Goal: Task Accomplishment & Management: Use online tool/utility

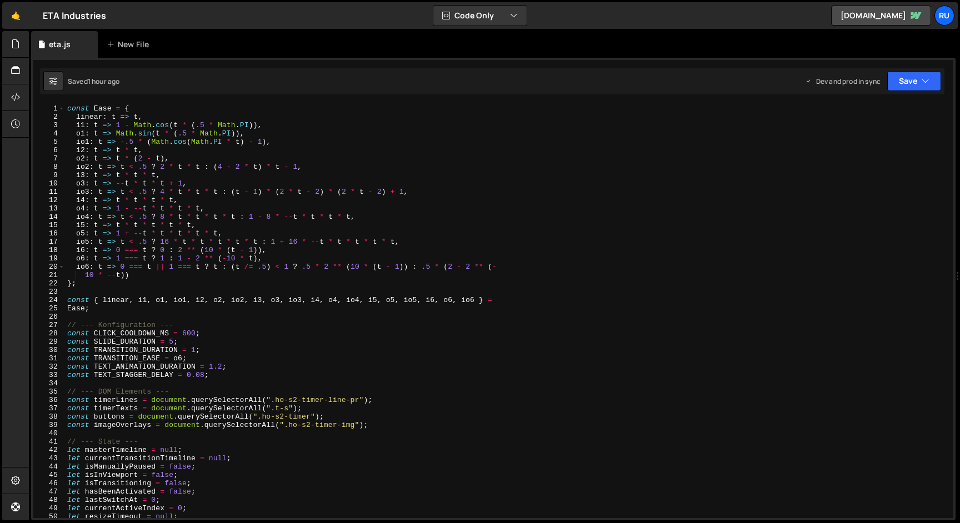
type textarea "Ease;"
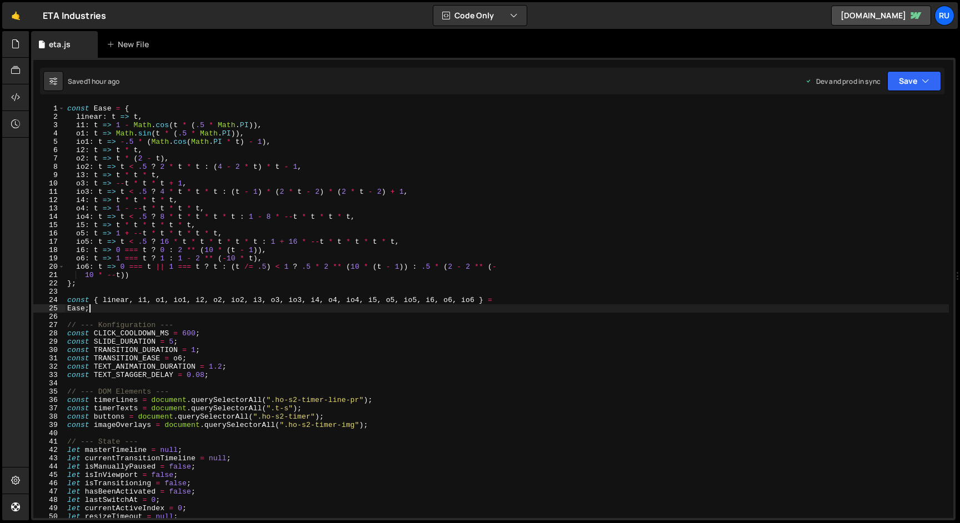
click at [93, 310] on div "const Ease = { linear : t => t , i1 : t => 1 - Math . cos ( t * ( .5 * Math . P…" at bounding box center [507, 319] width 884 height 431
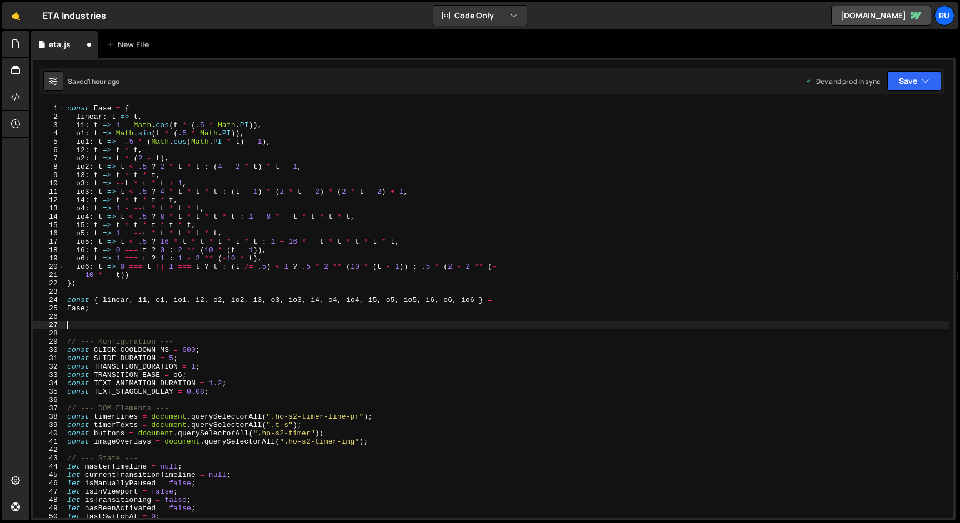
paste textarea "});"
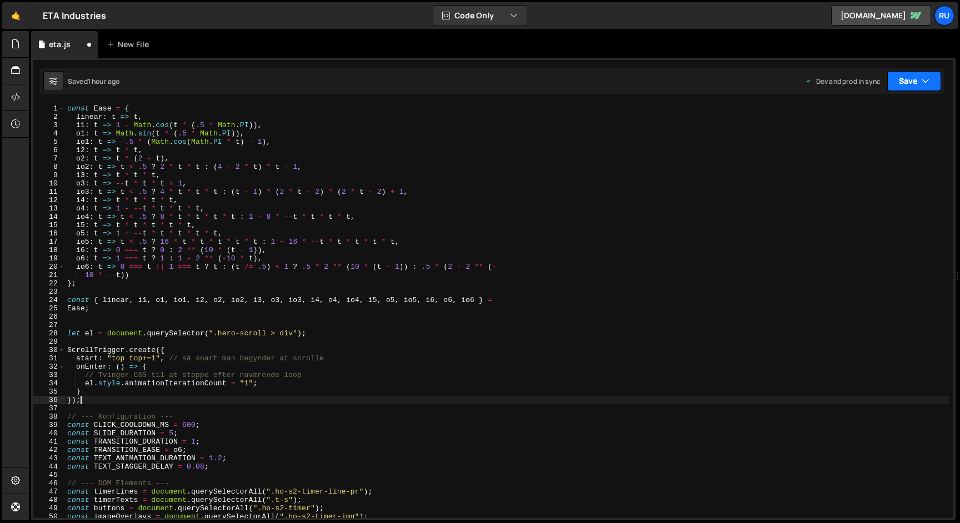
click at [907, 84] on button "Save" at bounding box center [914, 81] width 54 height 20
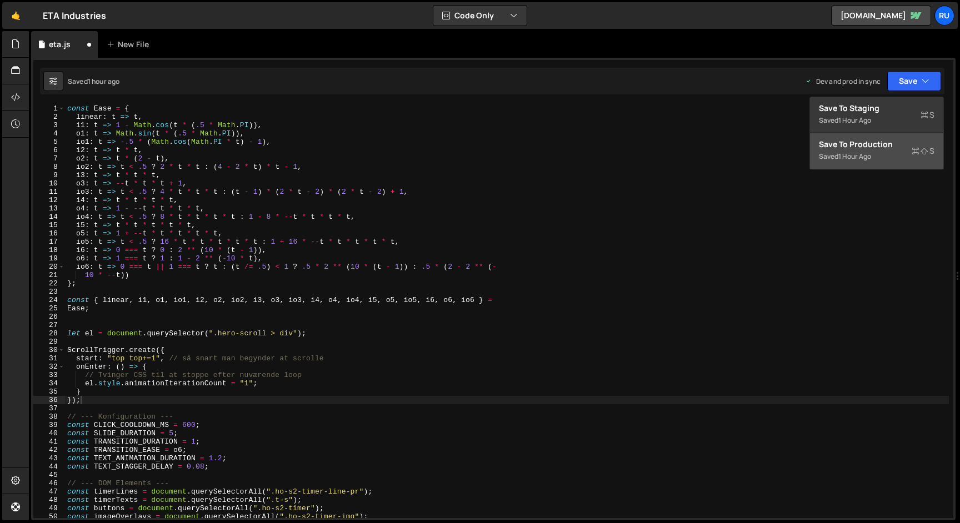
click at [863, 152] on div "1 hour ago" at bounding box center [854, 156] width 33 height 9
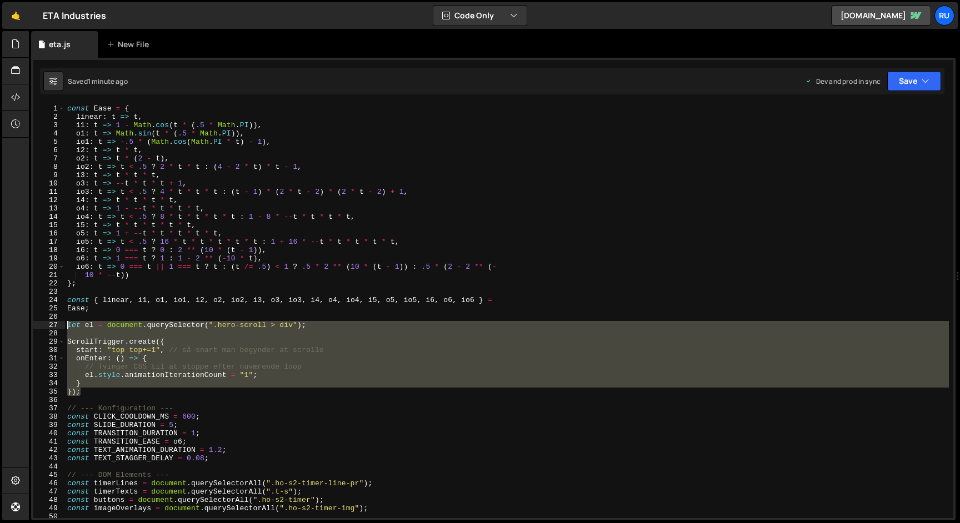
drag, startPoint x: 89, startPoint y: 391, endPoint x: 31, endPoint y: 325, distance: 87.7
click at [31, 325] on div "Files New File Javascript files 1 eta.js 0 CSS files Copy share link Edit File …" at bounding box center [494, 276] width 931 height 490
paste textarea "}"
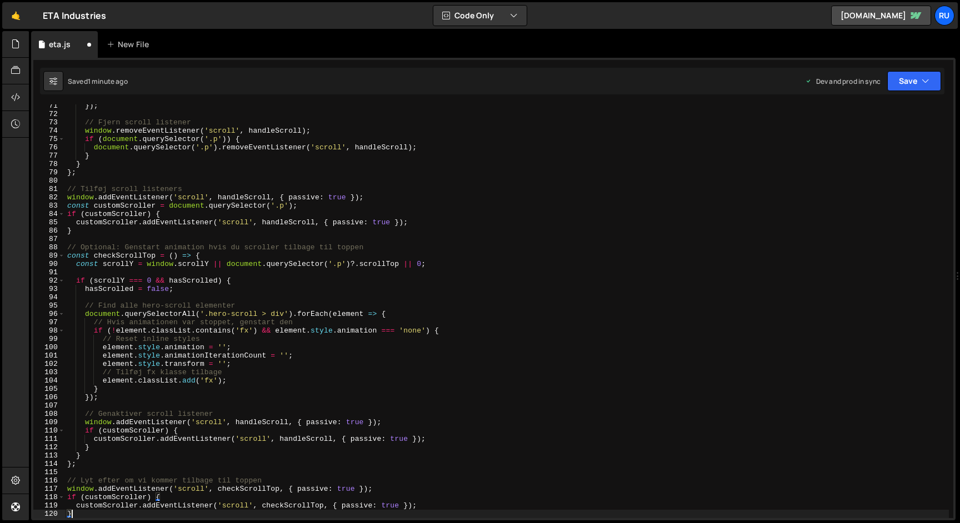
scroll to position [586, 0]
click at [912, 80] on button "Save" at bounding box center [914, 81] width 54 height 20
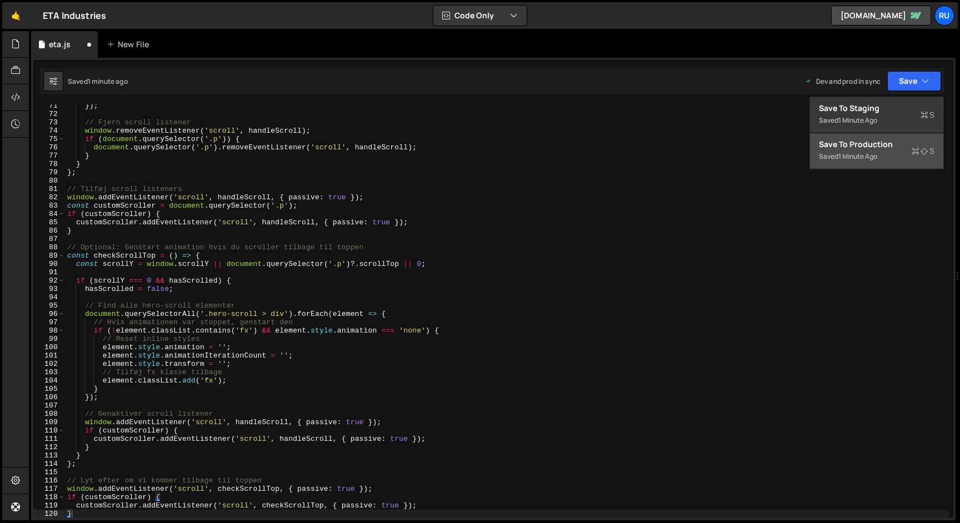
click at [878, 151] on div "Saved 1 minute ago" at bounding box center [877, 156] width 116 height 13
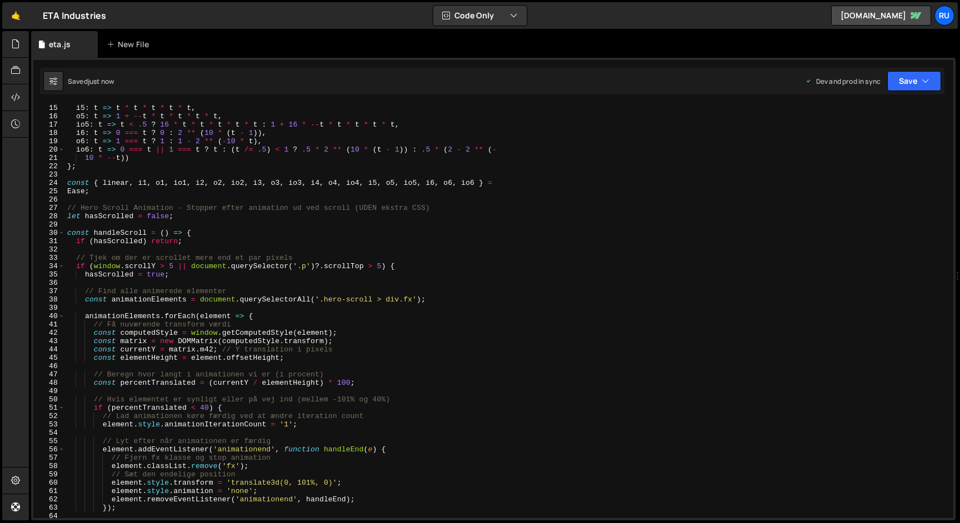
scroll to position [109, 0]
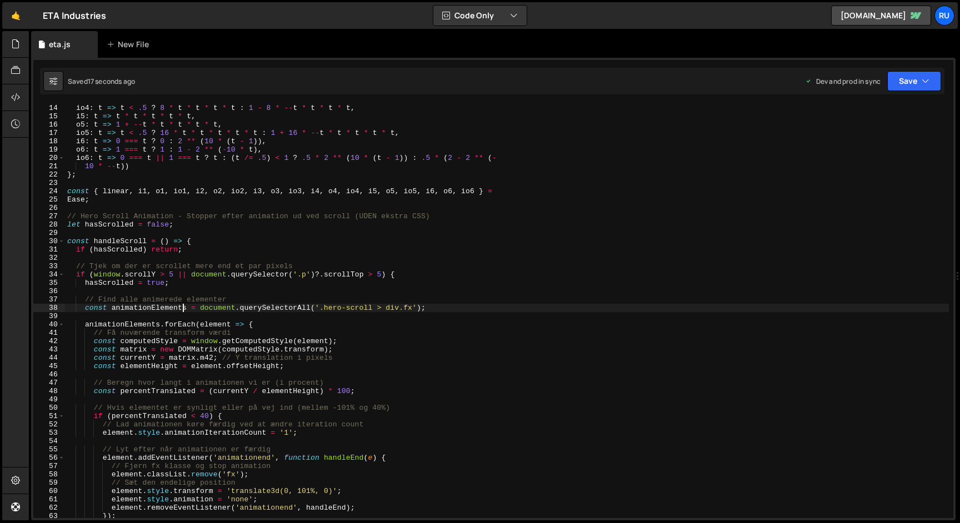
click at [181, 311] on div "io4 : t => t < .5 ? 8 * t * t * t * t : 1 - 8 * -- t * t * t * t , i5 : t => t …" at bounding box center [507, 319] width 884 height 431
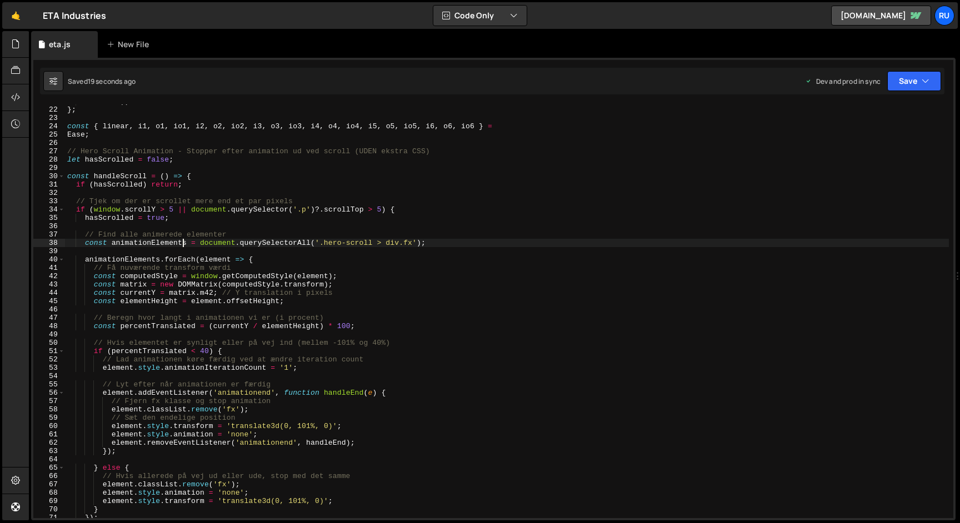
scroll to position [174, 0]
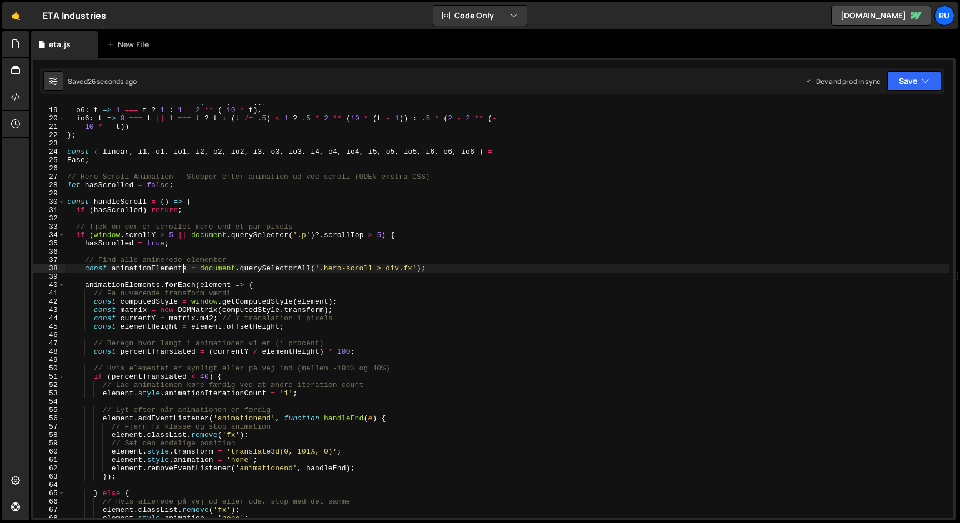
click at [181, 311] on div "i6 : t => 0 === t ? 0 : 2 ** ( 10 * ( t - 1 )) , o6 : t => 1 === t ? 1 : 1 - 2 …" at bounding box center [507, 313] width 884 height 431
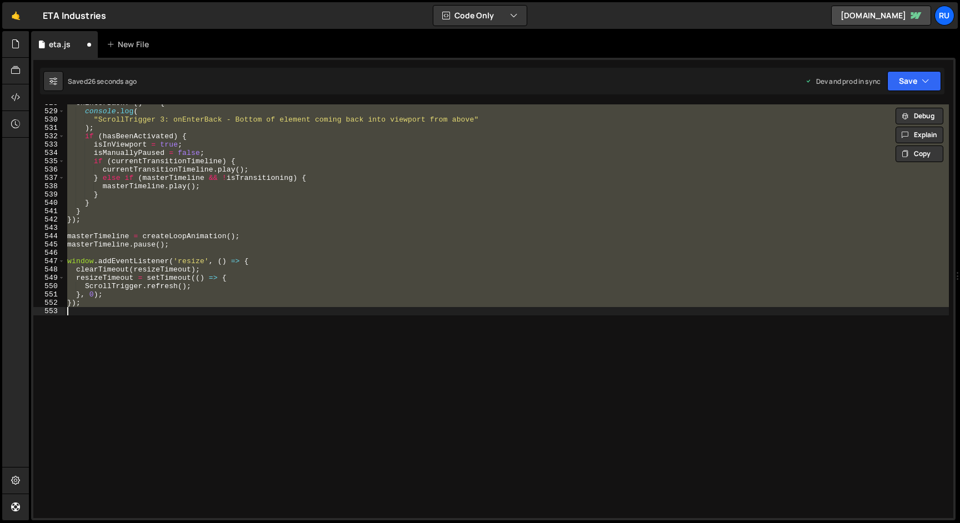
scroll to position [76, 0]
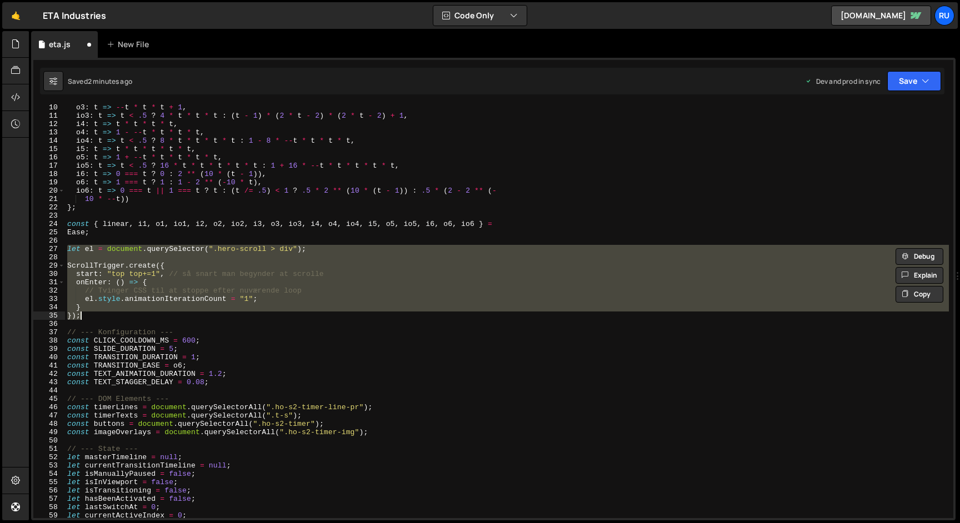
paste textarea
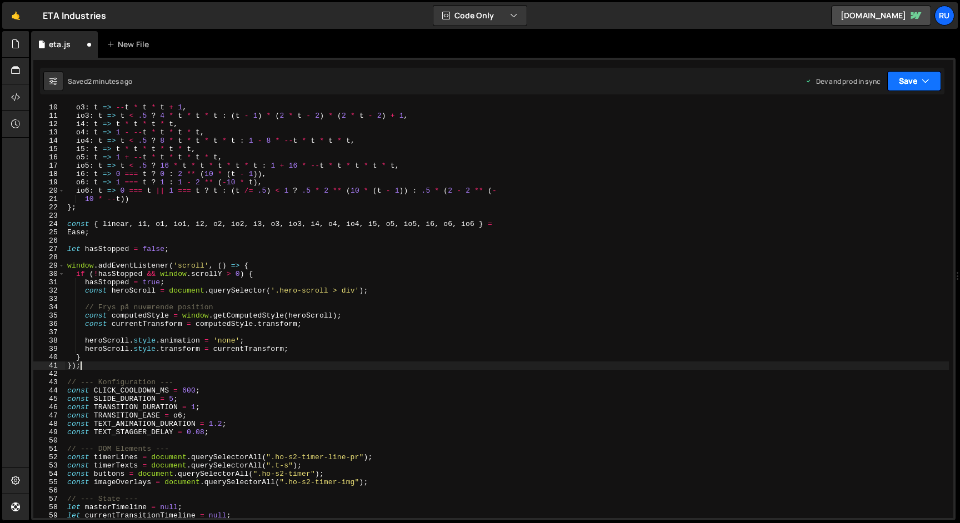
click at [914, 81] on button "Save" at bounding box center [914, 81] width 54 height 20
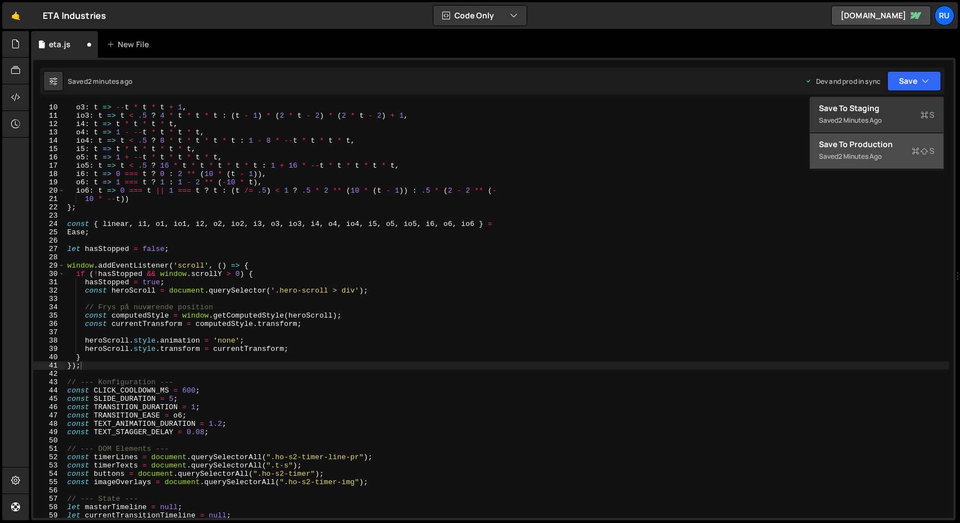
click at [897, 151] on div "Saved 2 minutes ago" at bounding box center [877, 156] width 116 height 13
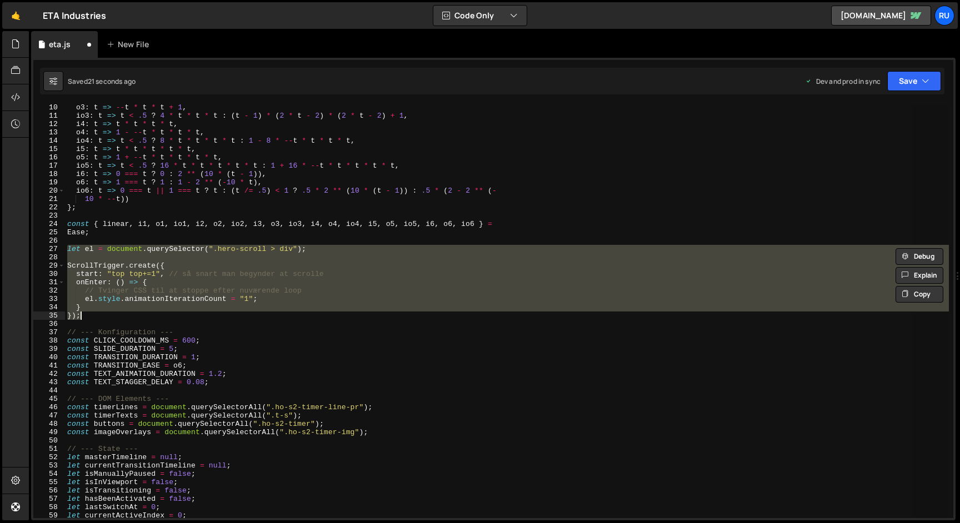
click at [205, 308] on div "o3 : t => -- t * t * t + 1 , io3 : t => t < .5 ? 4 * t * t * t : ( t - 1 ) * ( …" at bounding box center [507, 311] width 884 height 414
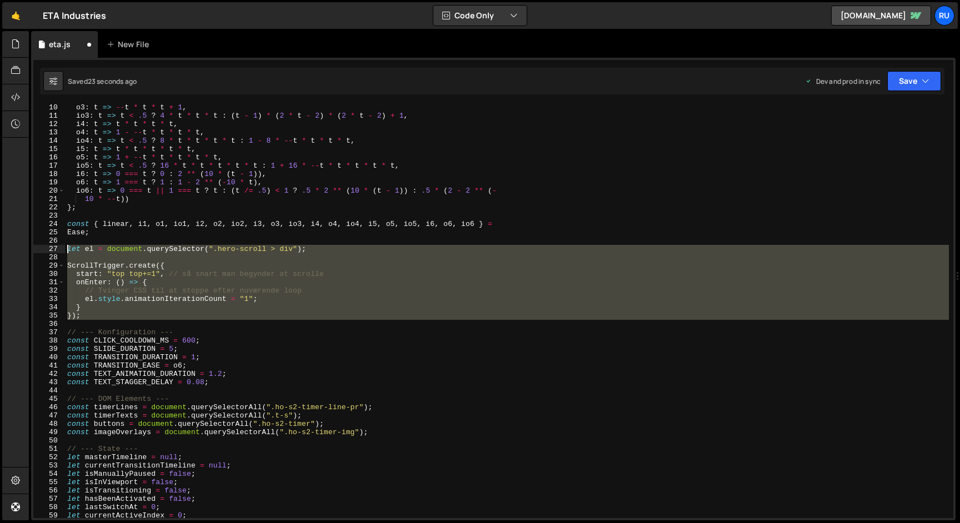
drag, startPoint x: 114, startPoint y: 321, endPoint x: 49, endPoint y: 251, distance: 95.5
click at [49, 251] on div "} 10 11 12 13 14 15 16 17 18 19 20 21 22 23 24 25 26 27 28 29 30 31 32 33 34 35…" at bounding box center [493, 311] width 920 height 414
paste textarea "});"
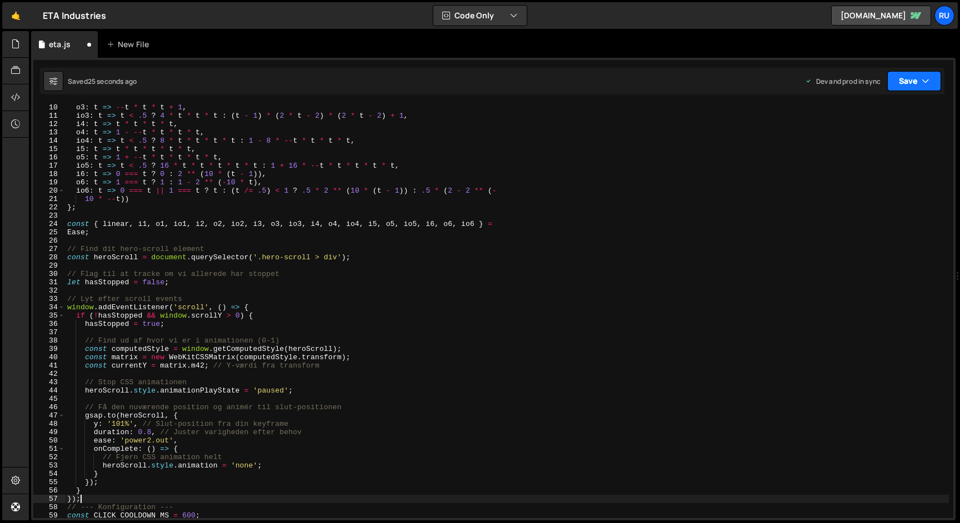
click at [911, 79] on button "Save" at bounding box center [914, 81] width 54 height 20
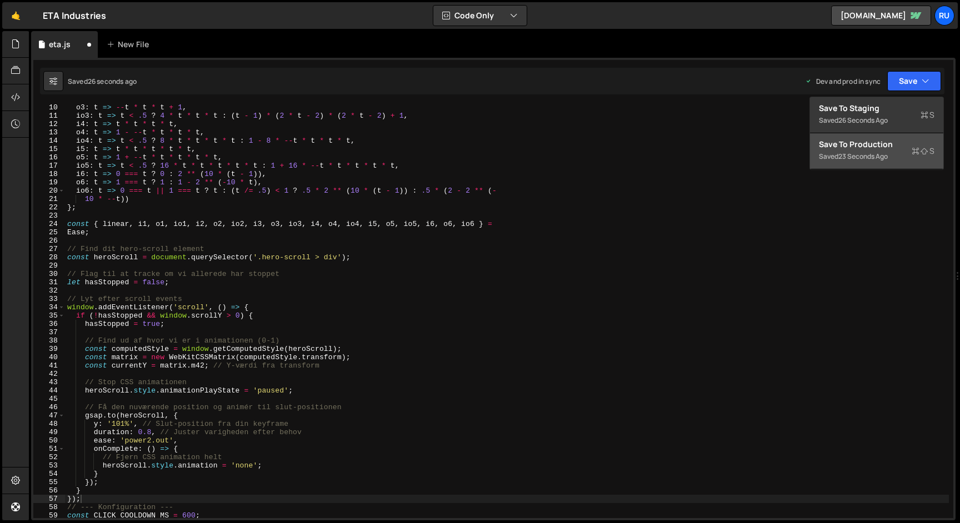
click at [906, 153] on div "Saved 23 seconds ago" at bounding box center [877, 156] width 116 height 13
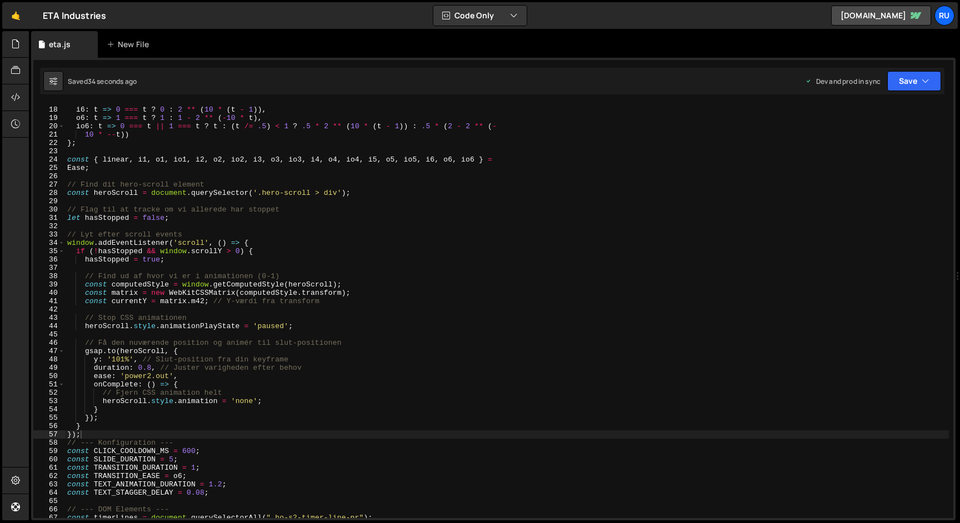
scroll to position [146, 0]
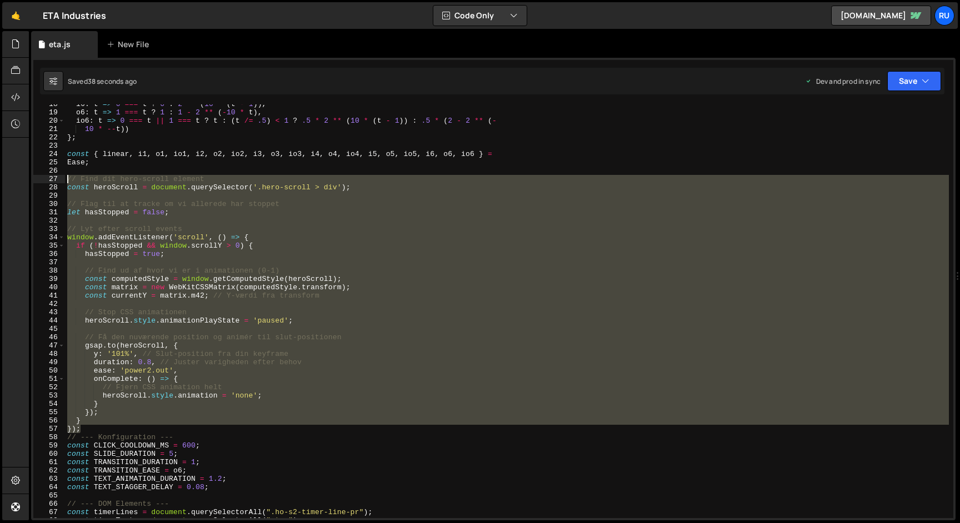
drag, startPoint x: 94, startPoint y: 429, endPoint x: 55, endPoint y: 178, distance: 254.2
click at [55, 178] on div "}); 18 19 20 21 22 23 24 25 26 27 28 29 30 31 32 33 34 35 36 37 38 39 40 41 42 …" at bounding box center [493, 311] width 920 height 414
type textarea "// Find dit hero-scroll element const heroScroll = document.querySelector('.her…"
paste textarea
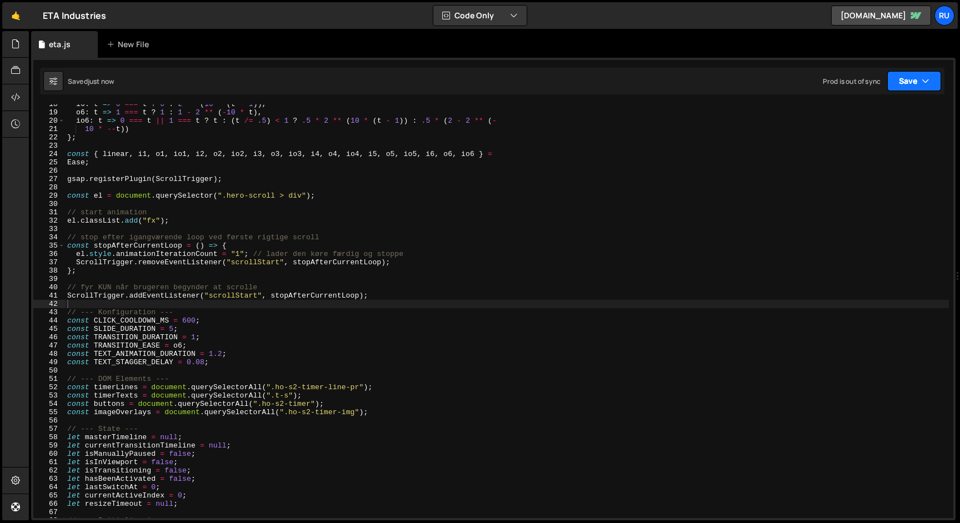
click at [904, 77] on button "Save" at bounding box center [914, 81] width 54 height 20
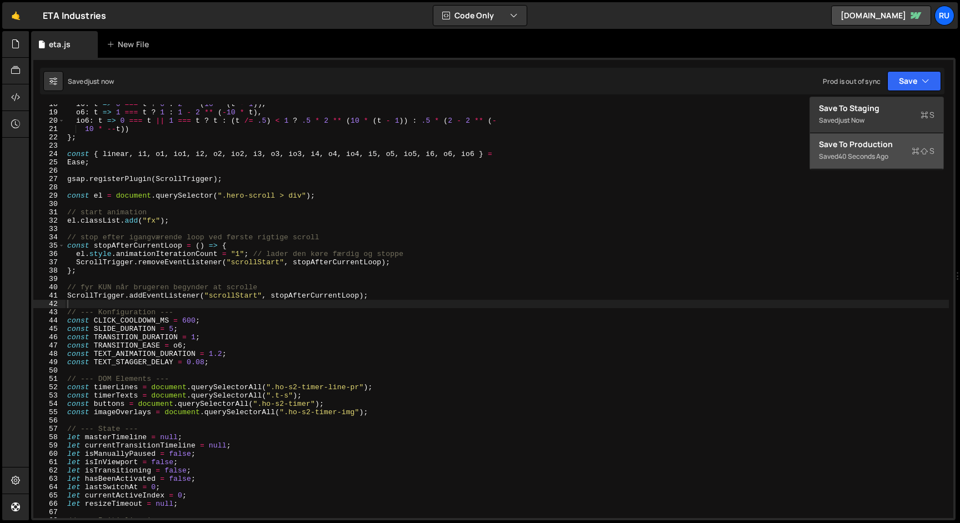
click at [890, 153] on div "Saved 40 seconds ago" at bounding box center [877, 156] width 116 height 13
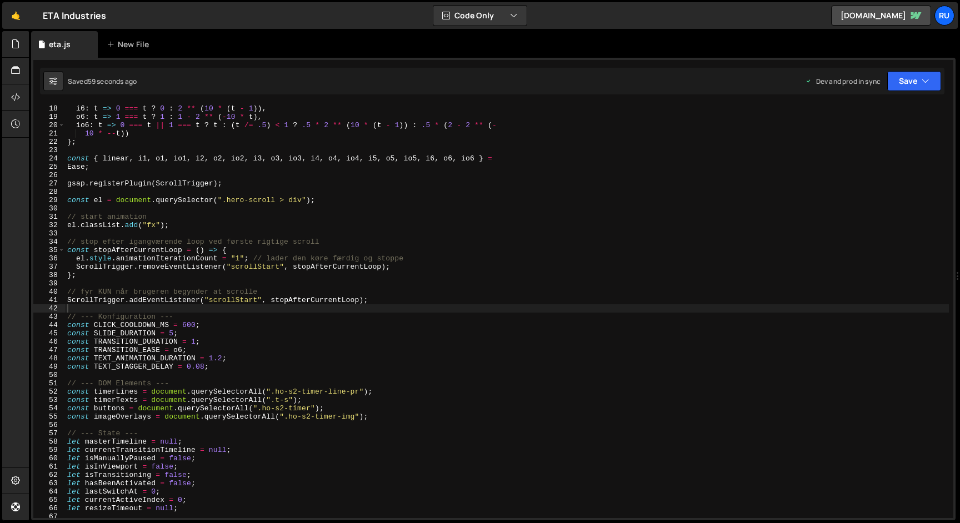
scroll to position [142, 0]
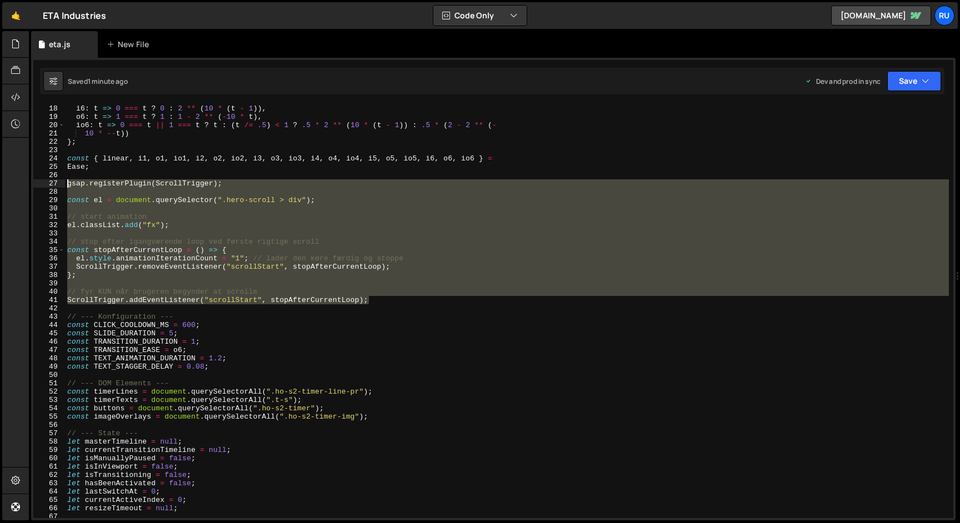
drag, startPoint x: 373, startPoint y: 301, endPoint x: 53, endPoint y: 181, distance: 341.7
click at [53, 181] on div "ScrollTrigger.addEventListener("scrollStart", stopAfterCurrentLoop); 18 19 20 2…" at bounding box center [493, 311] width 920 height 414
paste textarea "});"
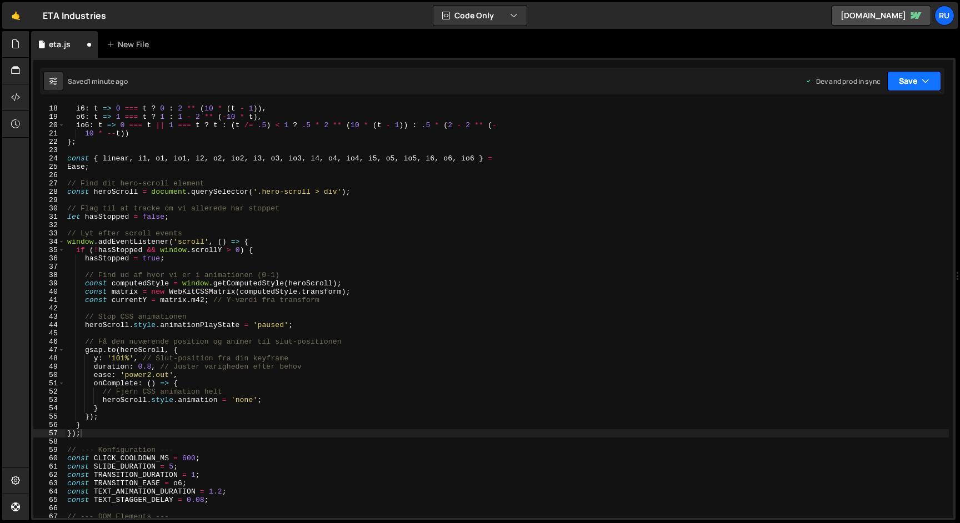
click at [904, 77] on button "Save" at bounding box center [914, 81] width 54 height 20
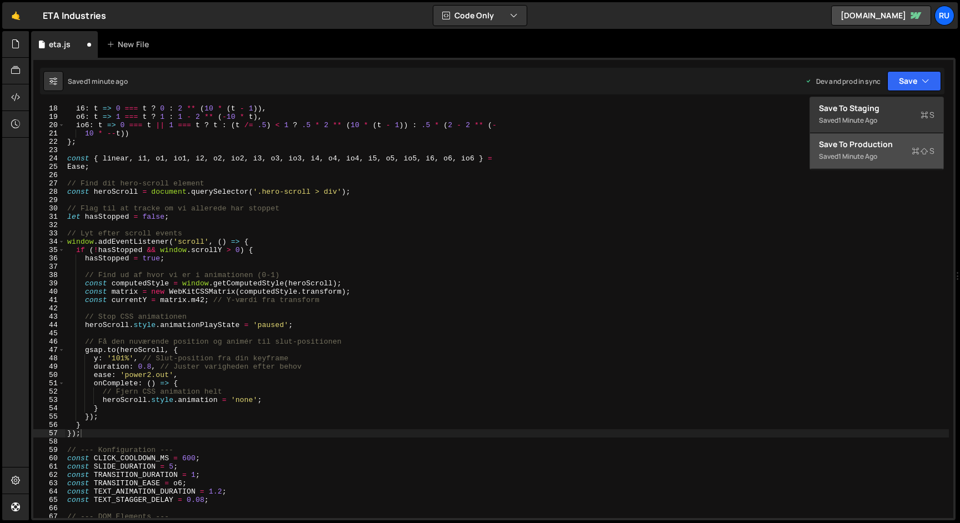
click at [885, 155] on div "Saved 1 minute ago" at bounding box center [877, 156] width 116 height 13
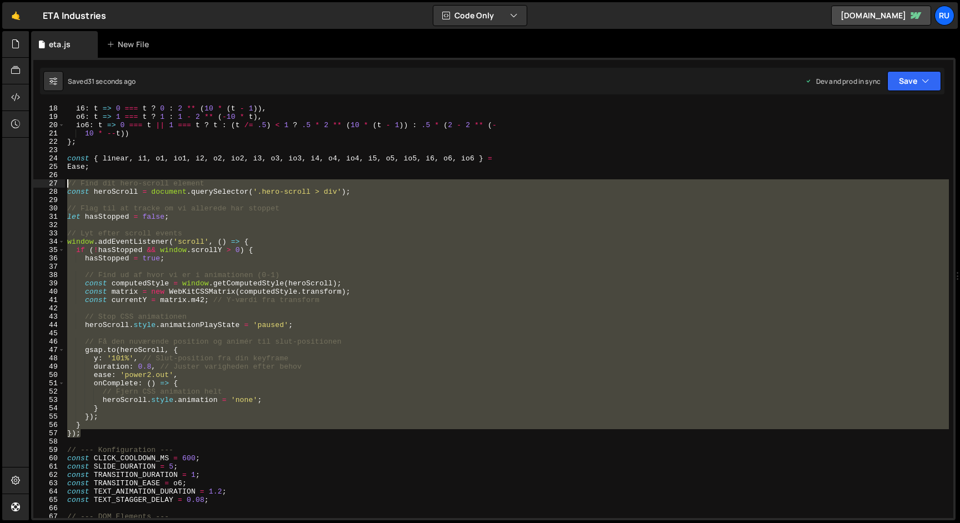
drag, startPoint x: 91, startPoint y: 432, endPoint x: 29, endPoint y: 182, distance: 257.5
click at [29, 182] on div "Files New File Javascript files 1 eta.js 0 CSS files Copy share link Edit File …" at bounding box center [494, 276] width 931 height 490
type textarea "// Find dit hero-scroll element const heroScroll = document.querySelector('.her…"
paste textarea
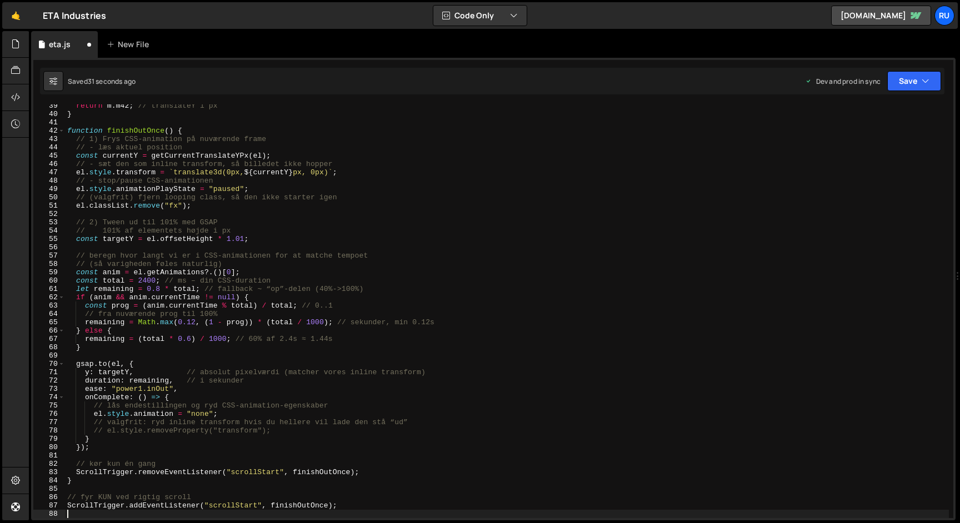
scroll to position [319, 0]
click at [922, 81] on icon "button" at bounding box center [926, 81] width 8 height 11
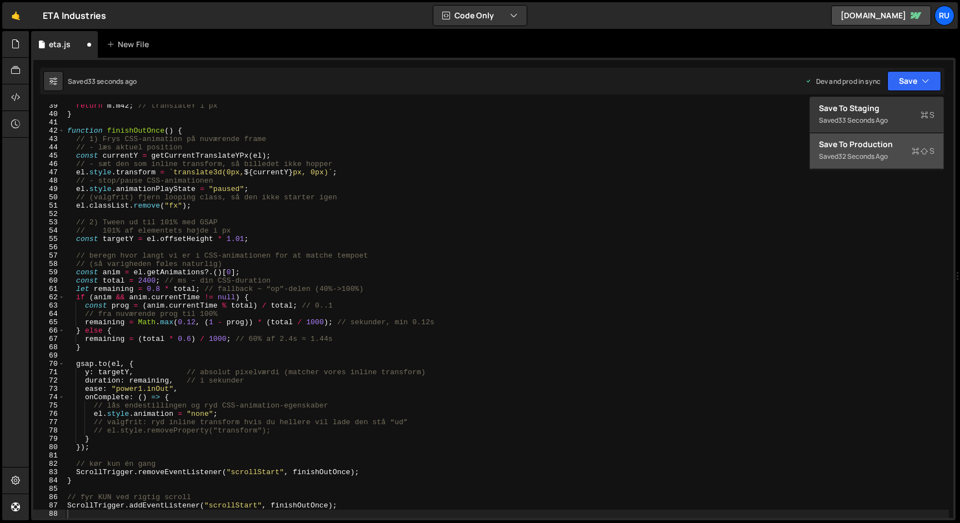
click at [885, 156] on div "32 seconds ago" at bounding box center [862, 156] width 49 height 9
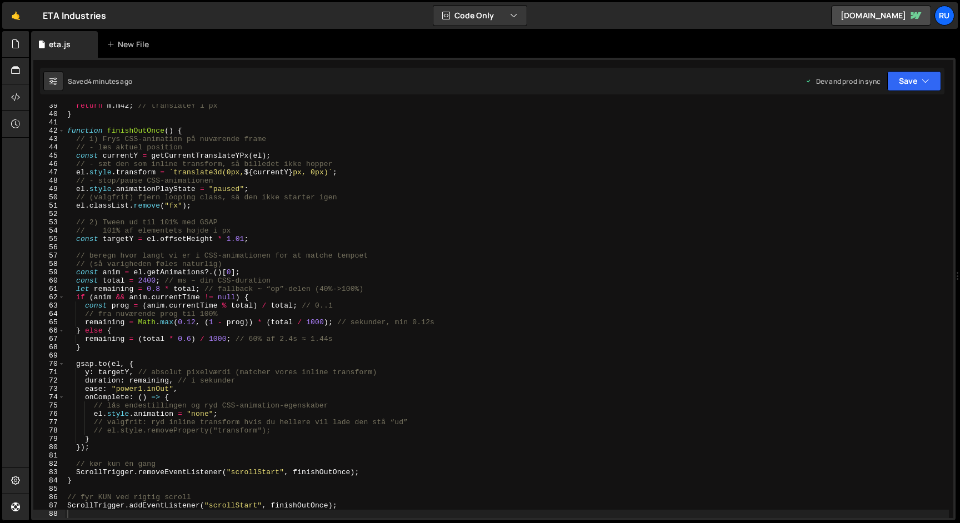
click at [171, 277] on div "return m . m42 ; // translateY i px } function finishOutOnce ( ) { // 1) Frys C…" at bounding box center [507, 317] width 884 height 431
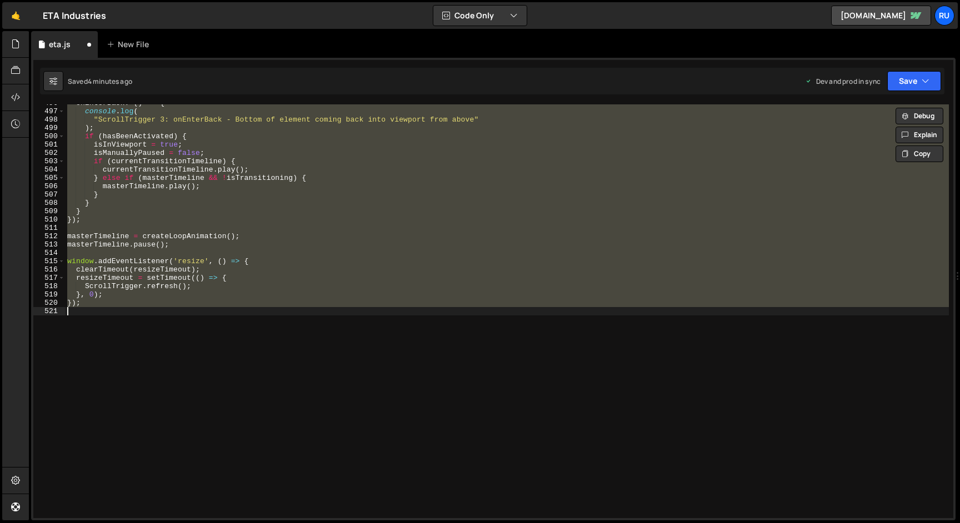
type textarea "} });"
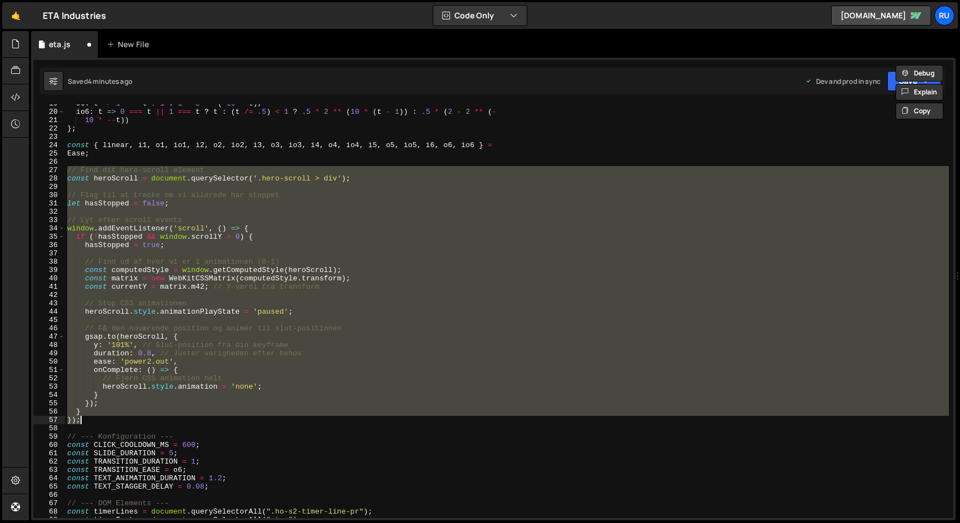
scroll to position [155, 0]
paste textarea
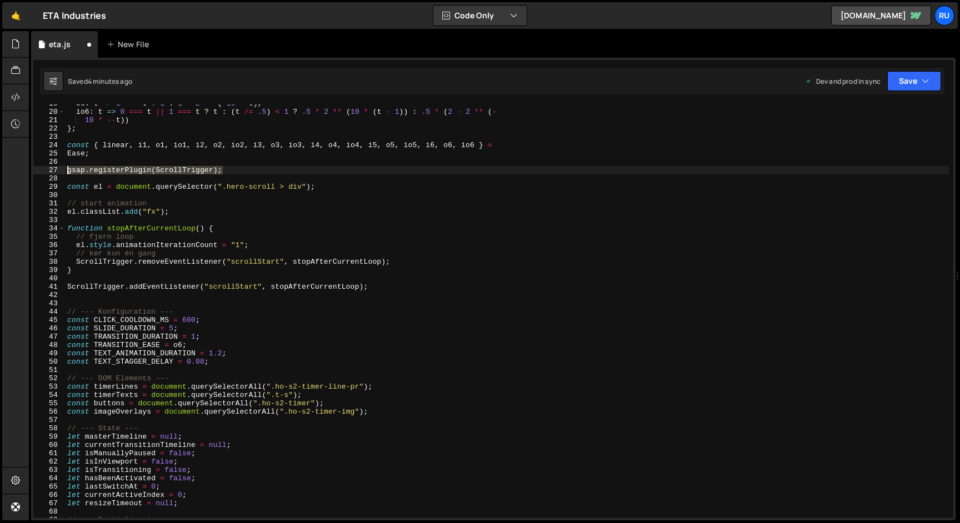
drag, startPoint x: 233, startPoint y: 169, endPoint x: 0, endPoint y: 171, distance: 233.3
click at [0, 171] on div "Hold on a sec... Are you certain you wish to leave this page? Any changes you'v…" at bounding box center [480, 261] width 960 height 523
type textarea "gsap.registerPlugin(ScrollTrigger);"
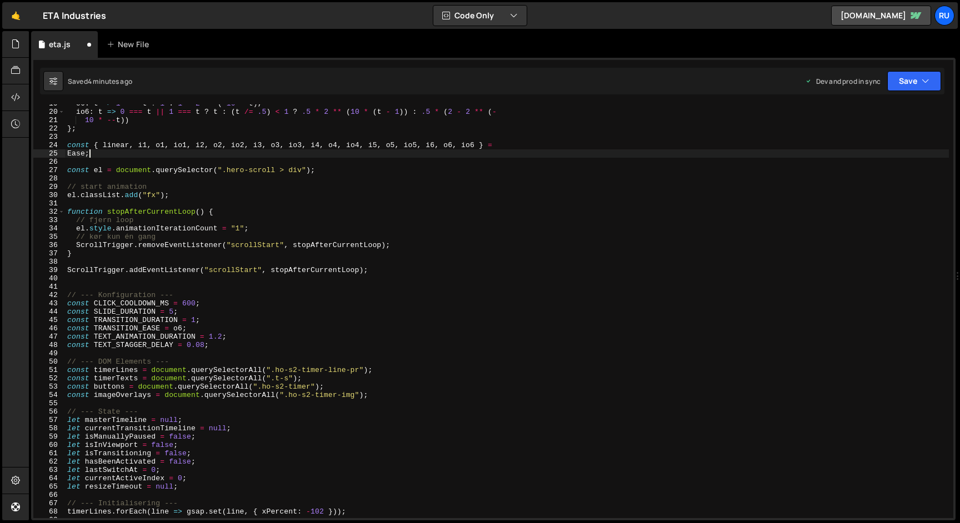
click at [908, 69] on div "Saved 4 minutes ago Dev and prod in sync Upgrade to Edit Save Save to Staging S…" at bounding box center [492, 81] width 904 height 27
click at [908, 83] on button "Save" at bounding box center [914, 81] width 54 height 20
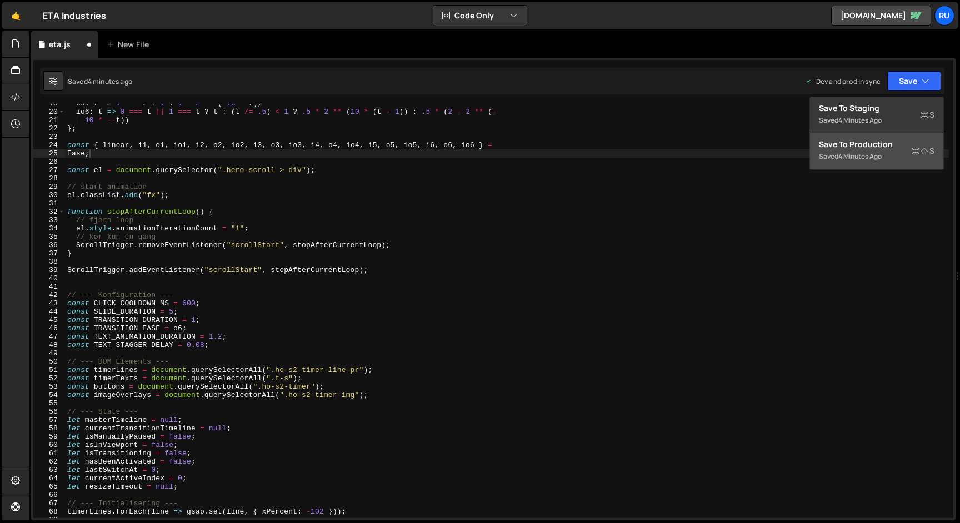
click at [892, 155] on div "Saved 4 minutes ago" at bounding box center [877, 156] width 116 height 13
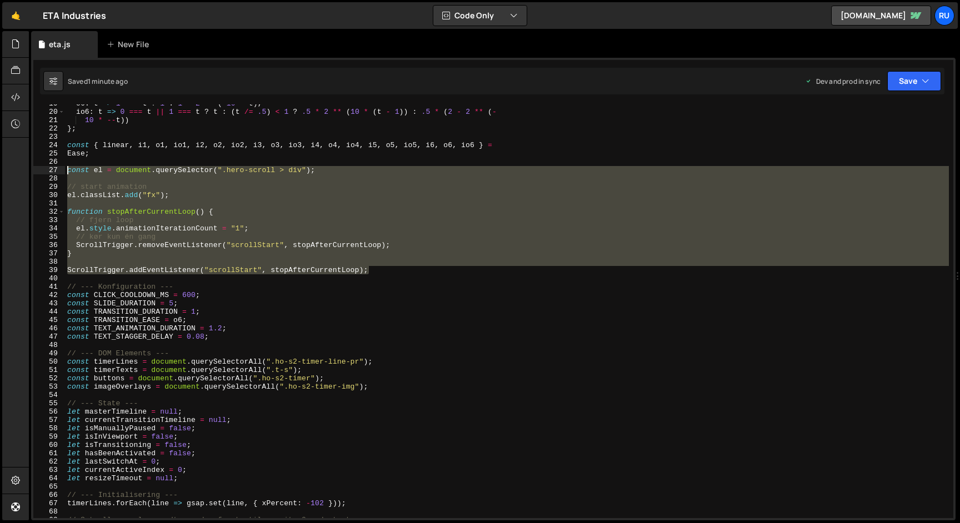
drag, startPoint x: 381, startPoint y: 273, endPoint x: 13, endPoint y: 172, distance: 381.5
click at [13, 172] on div "Hold on a sec... Are you certain you wish to leave this page? Any changes you'v…" at bounding box center [480, 261] width 960 height 523
type textarea "const el = document.querySelector(".hero-scroll > div");"
paste textarea
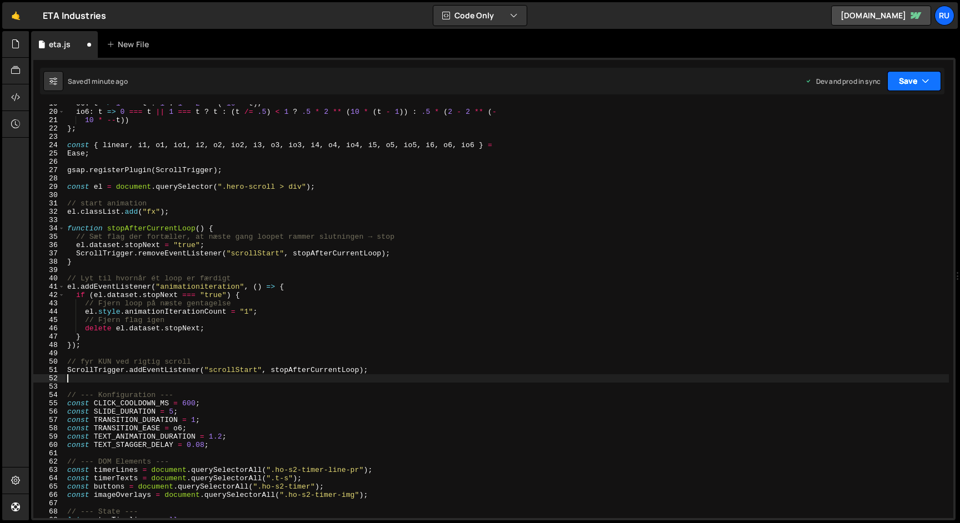
click at [908, 77] on button "Save" at bounding box center [914, 81] width 54 height 20
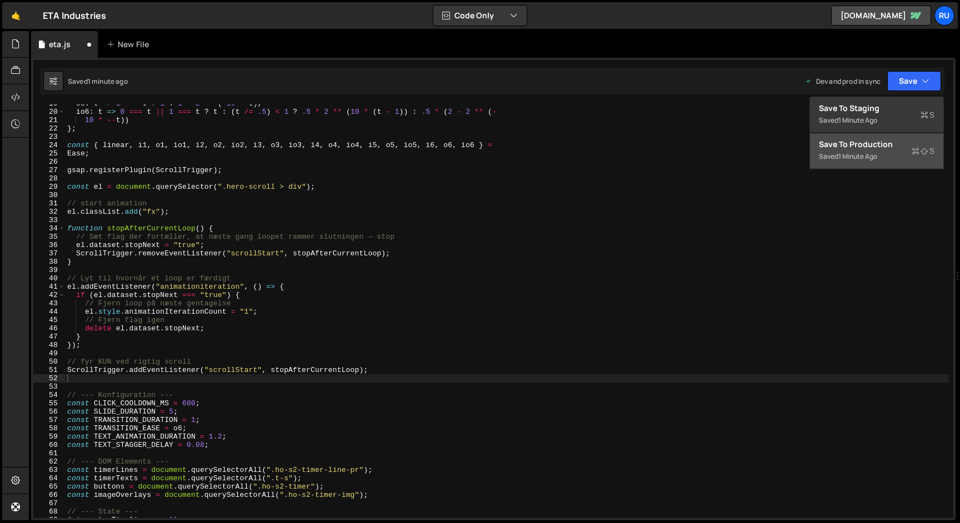
click at [885, 141] on div "Save to Production S" at bounding box center [877, 144] width 116 height 11
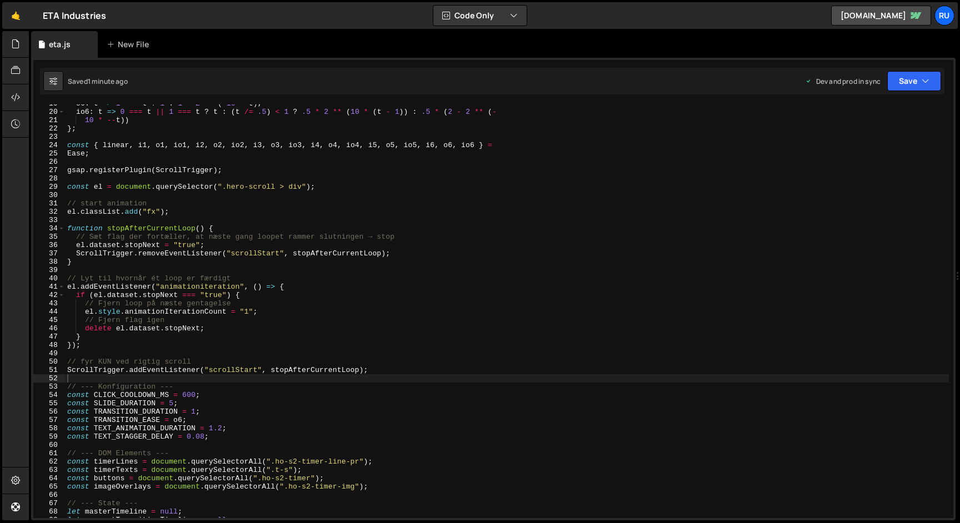
type textarea "ScrollTrigger.addEventListener("scrollStart", stopAfterCurrentLoop);"
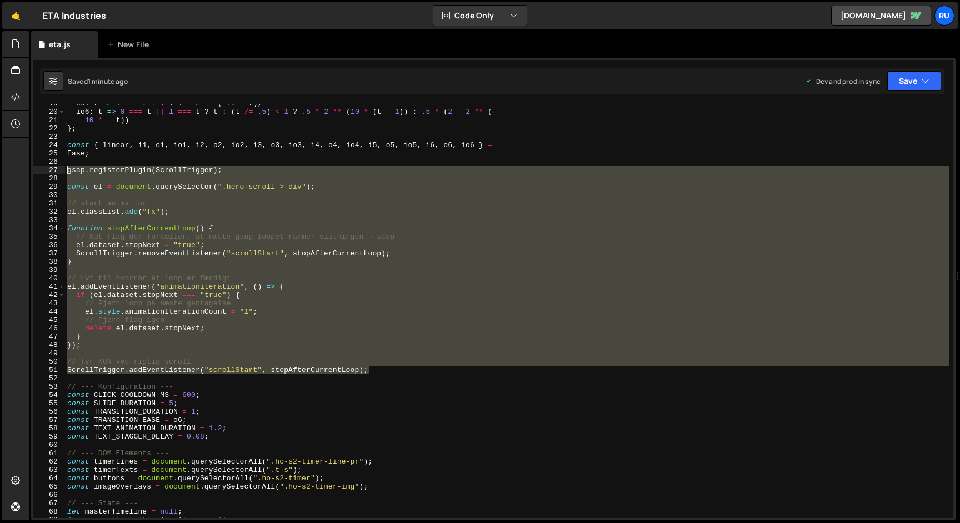
paste textarea
drag, startPoint x: 383, startPoint y: 372, endPoint x: 39, endPoint y: 167, distance: 400.3
click at [39, 167] on div "ScrollTrigger.addEventListener("scrollStart", stopAfterCurrentLoop); 19 20 21 2…" at bounding box center [493, 311] width 920 height 414
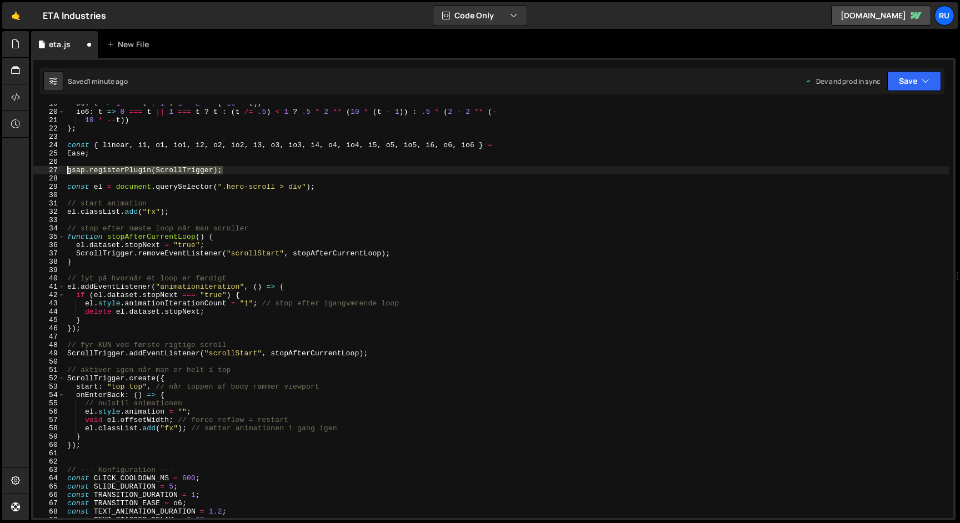
drag, startPoint x: 237, startPoint y: 171, endPoint x: 0, endPoint y: 171, distance: 236.6
click at [0, 171] on div "Hold on a sec... Are you certain you wish to leave this page? Any changes you'v…" at bounding box center [480, 261] width 960 height 523
type textarea "gsap.registerPlugin(ScrollTrigger);"
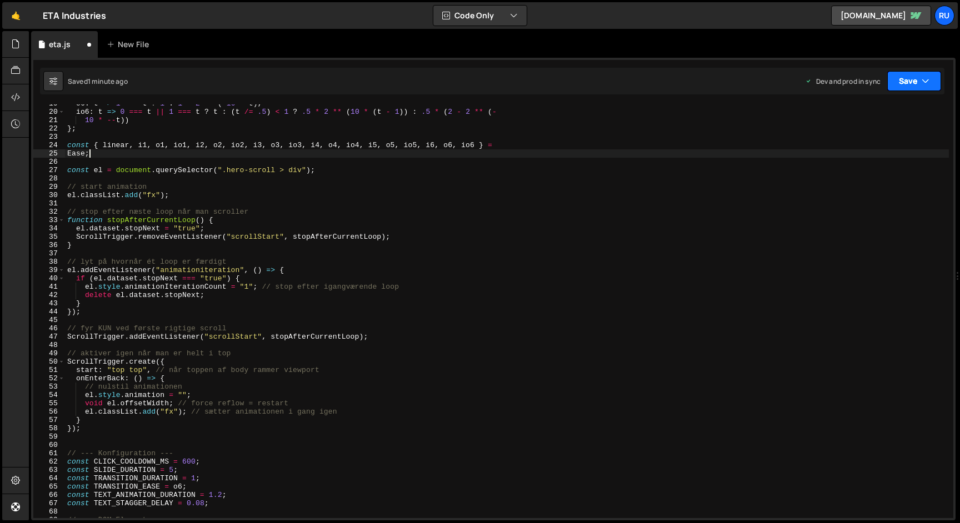
click at [918, 78] on button "Save" at bounding box center [914, 81] width 54 height 20
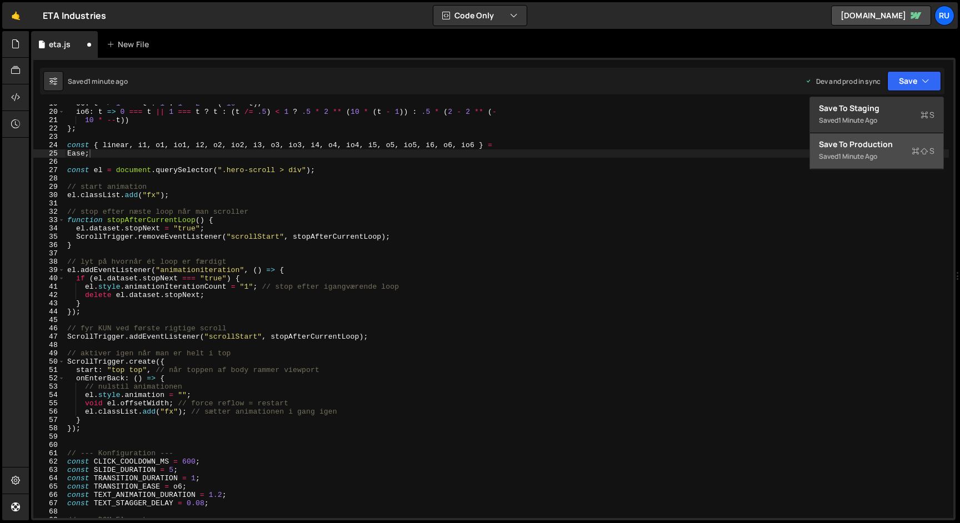
click at [895, 151] on div "Saved 1 minute ago" at bounding box center [877, 156] width 116 height 13
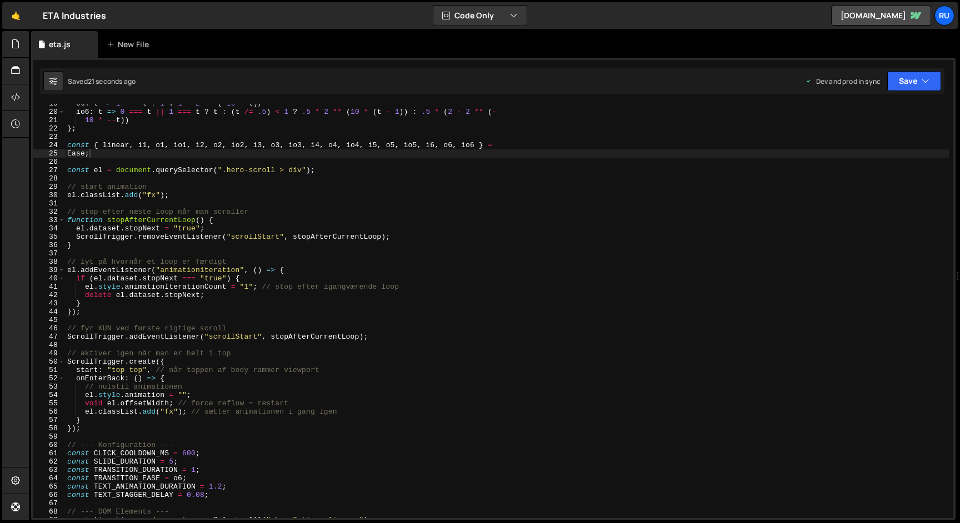
click at [224, 272] on div "o6 : t => 1 === t ? 1 : 1 - 2 ** ( - 10 * t ) , io6 : t => 0 === t || 1 === t ?…" at bounding box center [507, 314] width 884 height 431
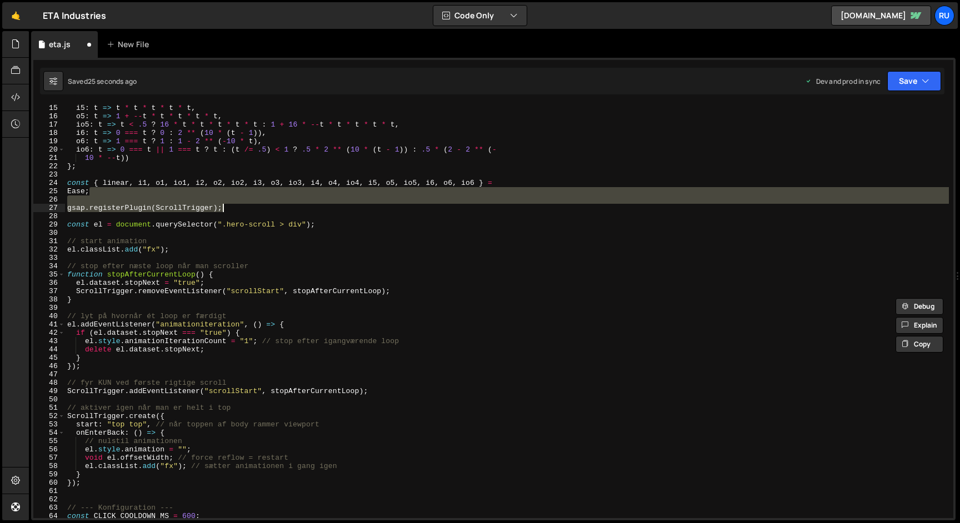
scroll to position [174, 0]
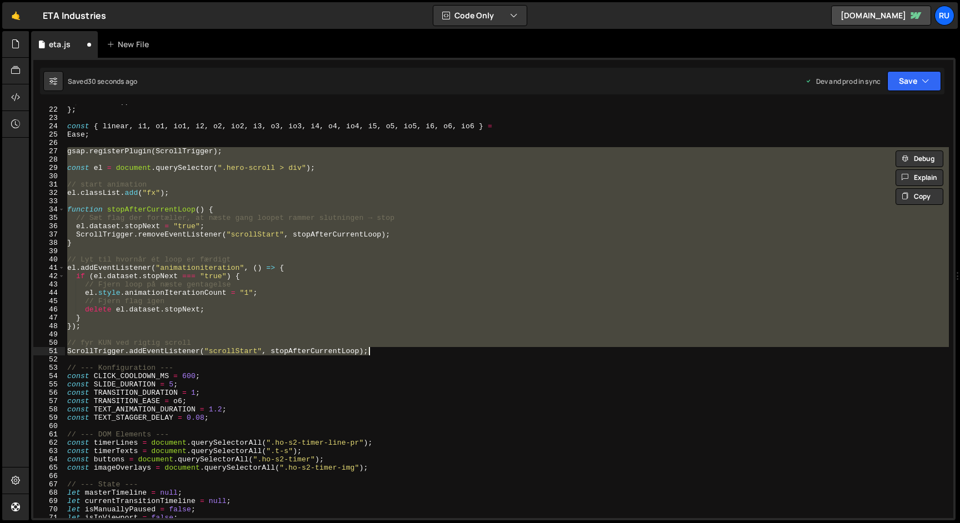
click at [239, 262] on div "10 * -- t )) } ; const { linear , i1 , o1 , io1 , i2 , o2 , io2 , i3 , o3 , io3…" at bounding box center [507, 311] width 884 height 414
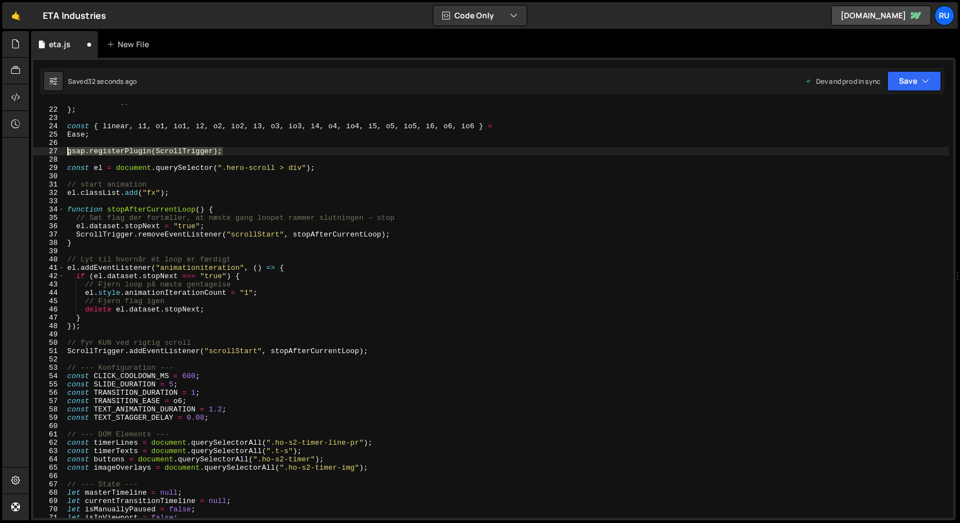
drag, startPoint x: 247, startPoint y: 149, endPoint x: 21, endPoint y: 149, distance: 226.7
click at [21, 149] on div "Hold on a sec... Are you certain you wish to leave this page? Any changes you'v…" at bounding box center [480, 261] width 960 height 523
type textarea "gsap.registerPlugin(ScrollTrigger);"
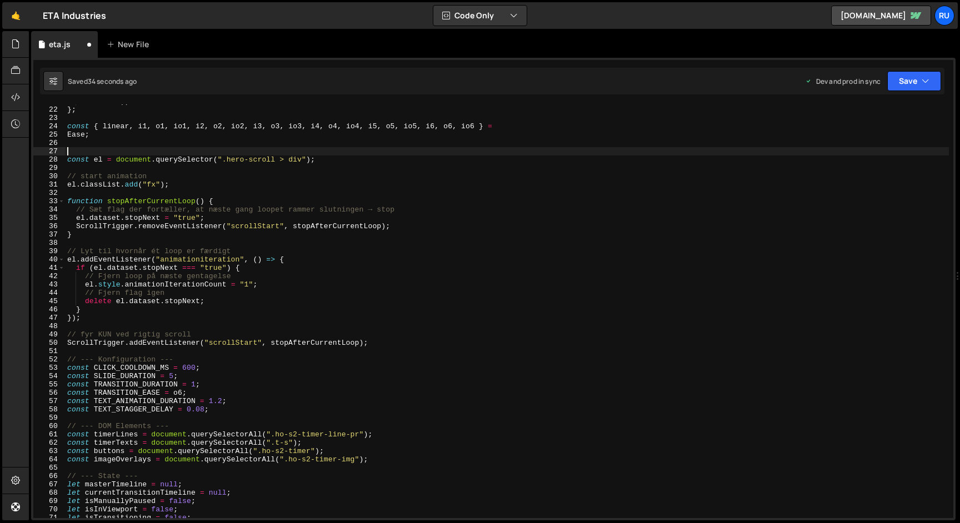
type textarea "const el = document.querySelector(".hero-scroll > div");"
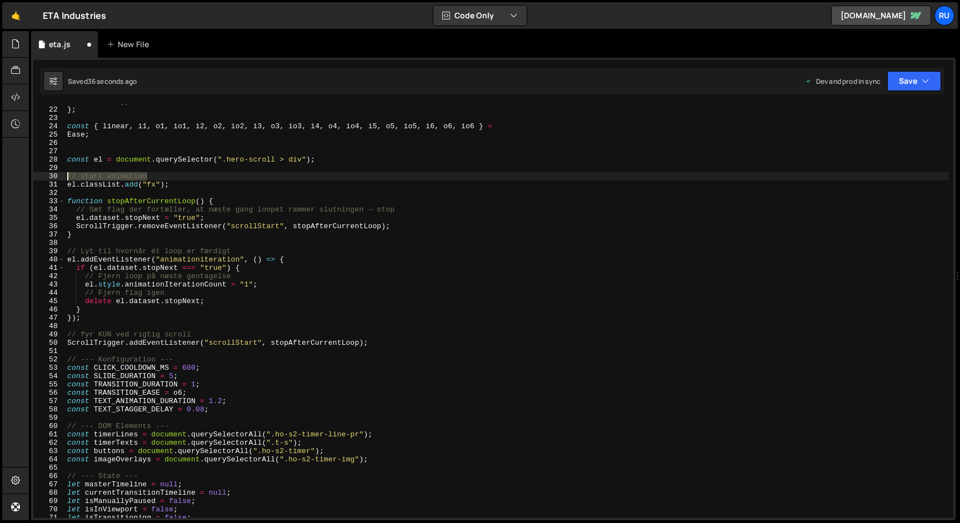
drag, startPoint x: 168, startPoint y: 178, endPoint x: 0, endPoint y: 177, distance: 167.8
click at [0, 177] on div "Hold on a sec... Are you certain you wish to leave this page? Any changes you'v…" at bounding box center [480, 261] width 960 height 523
type textarea "// start animation"
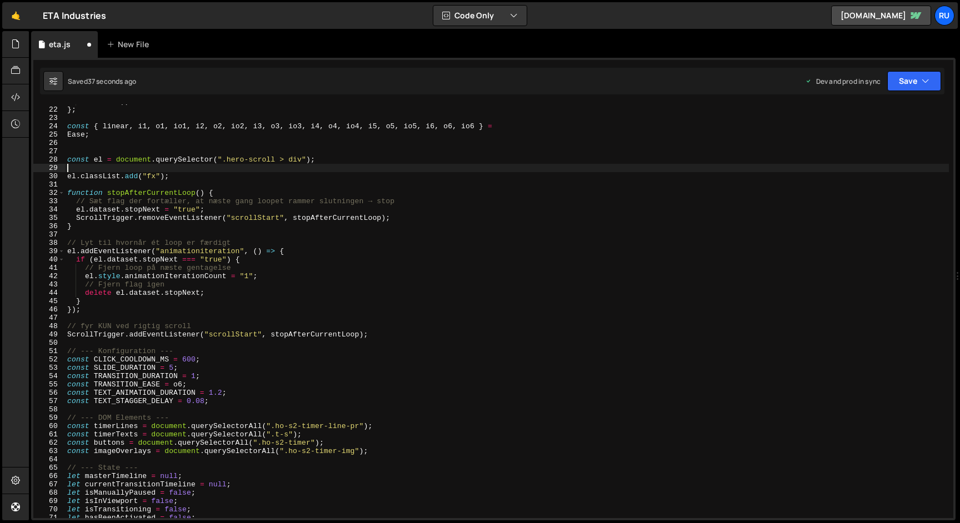
type textarea "const el = document.querySelector(".hero-scroll > div");"
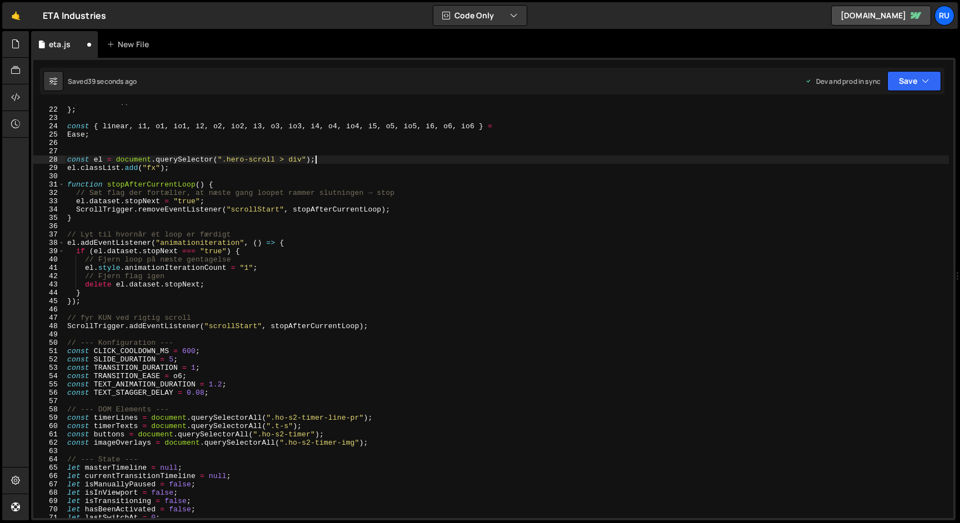
click at [71, 174] on div "10 * -- t )) } ; const { linear , i1 , o1 , io1 , i2 , o2 , io2 , i3 , o3 , io3…" at bounding box center [507, 312] width 884 height 431
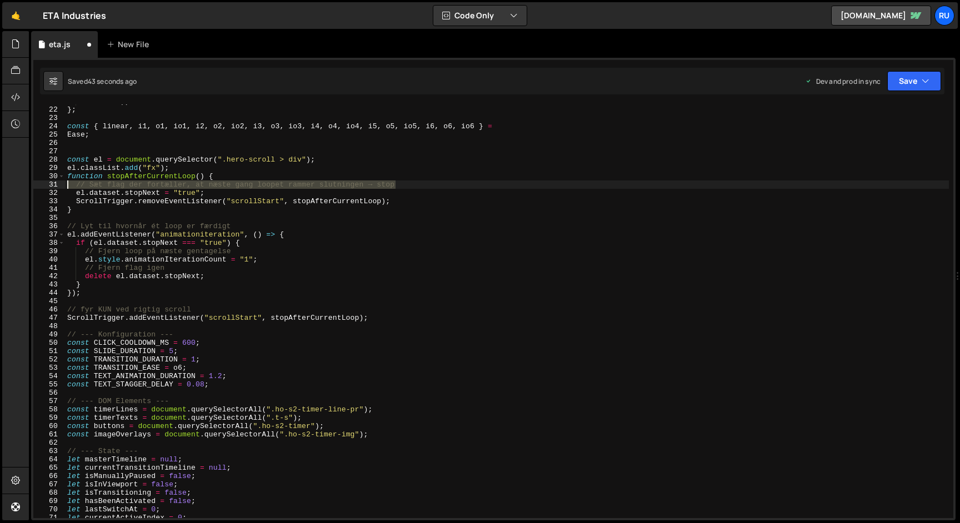
drag, startPoint x: 400, startPoint y: 183, endPoint x: 56, endPoint y: 188, distance: 343.9
click at [56, 188] on div "el.classList.add("fx"); 21 22 23 24 25 26 27 28 29 30 31 32 33 34 35 36 37 38 3…" at bounding box center [493, 311] width 920 height 414
type textarea "// Sæt flag der fortæller, at næste gang loopet rammer slutningen → stop"
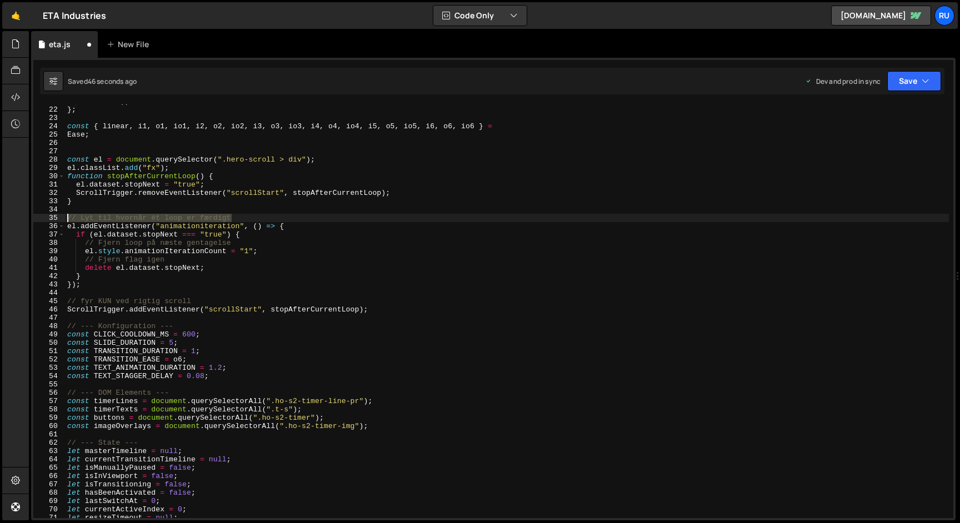
drag, startPoint x: 241, startPoint y: 218, endPoint x: 0, endPoint y: 221, distance: 240.6
click at [0, 221] on div "Hold on a sec... Are you certain you wish to leave this page? Any changes you'v…" at bounding box center [480, 261] width 960 height 523
type textarea "// Lyt til hvornår ét loop er færdigt"
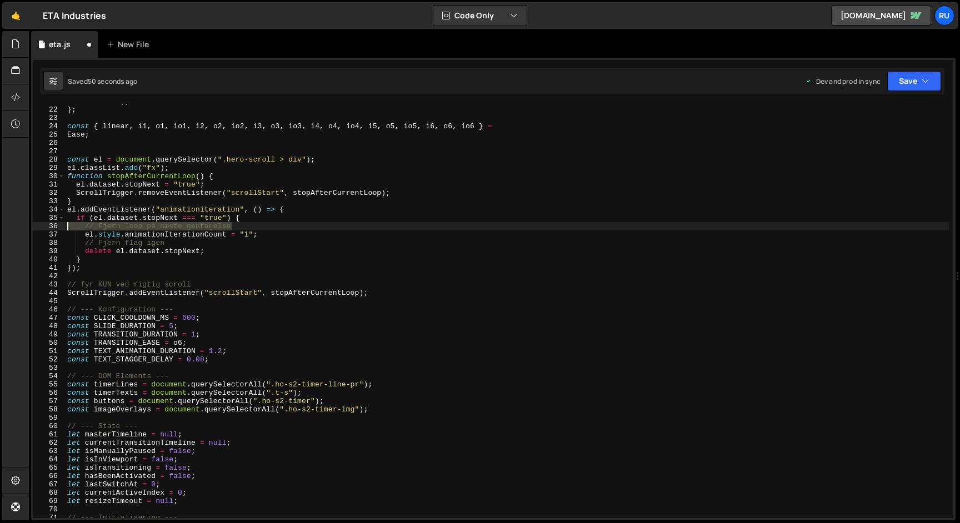
drag, startPoint x: 241, startPoint y: 226, endPoint x: 0, endPoint y: 226, distance: 240.5
click at [0, 226] on div "Hold on a sec... Are you certain you wish to leave this page? Any changes you'v…" at bounding box center [480, 261] width 960 height 523
type textarea "// Fjern loop på næste gentagelse"
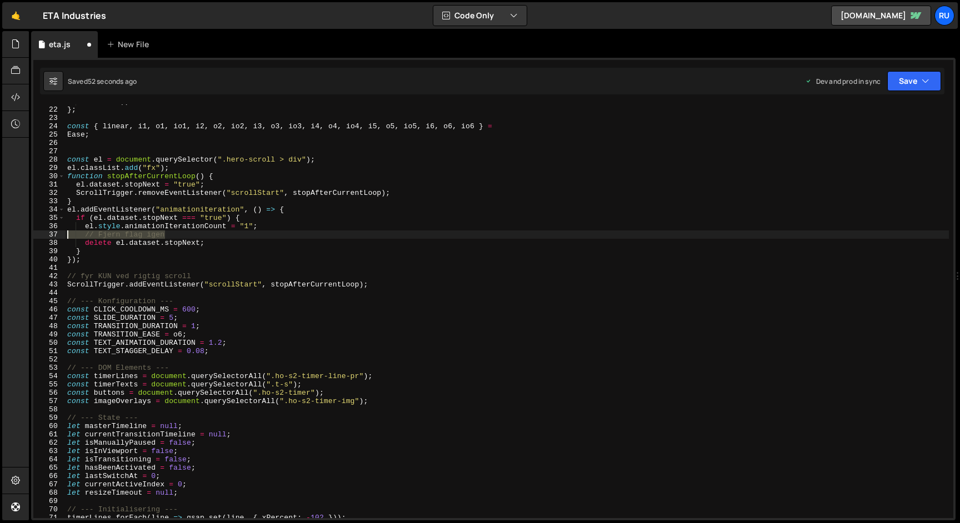
drag, startPoint x: 183, startPoint y: 236, endPoint x: 0, endPoint y: 236, distance: 182.8
click at [0, 236] on div "Hold on a sec... Are you certain you wish to leave this page? Any changes you'v…" at bounding box center [480, 261] width 960 height 523
type textarea "// Fjern flag igen"
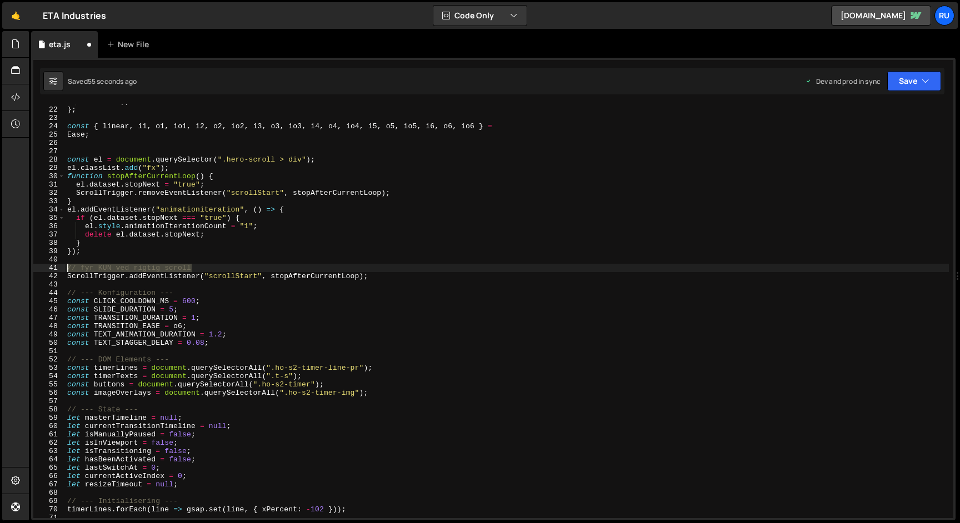
drag, startPoint x: 204, startPoint y: 268, endPoint x: 0, endPoint y: 268, distance: 203.9
click at [0, 268] on div "Hold on a sec... Are you certain you wish to leave this page? Any changes you'v…" at bounding box center [480, 261] width 960 height 523
type textarea "// fyr KUN ved rigtig scroll"
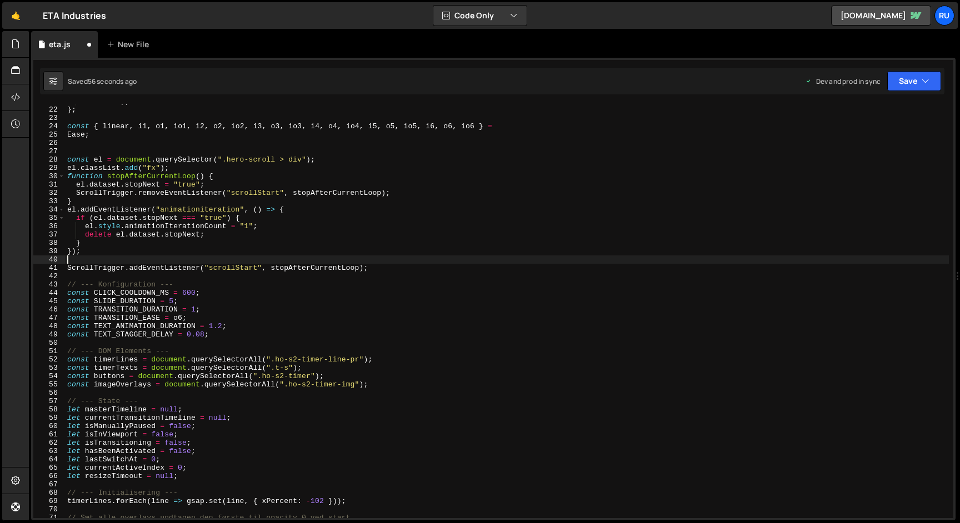
type textarea "});"
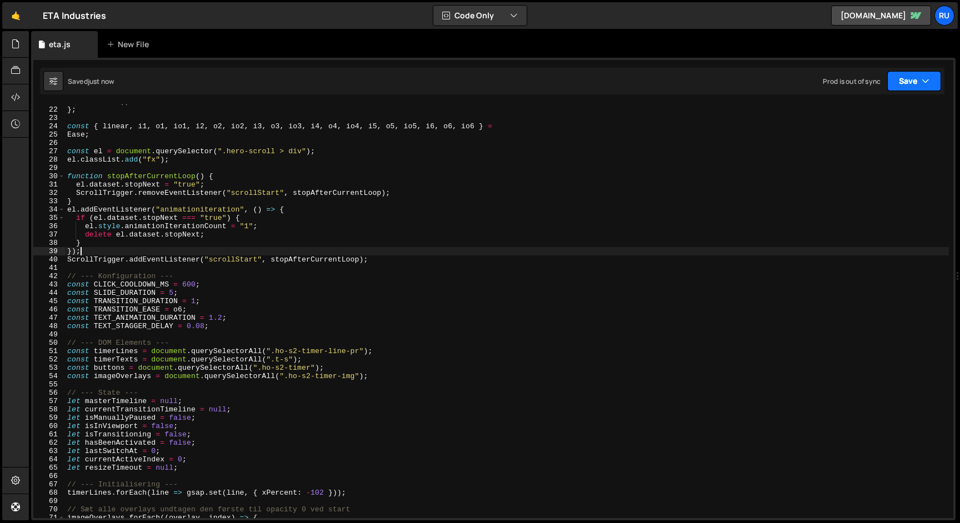
click at [909, 78] on button "Save" at bounding box center [914, 81] width 54 height 20
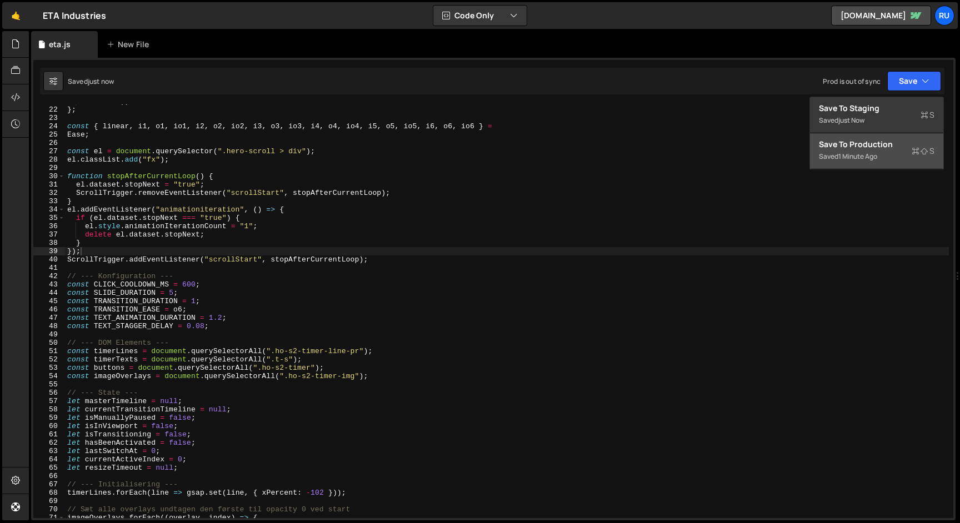
click at [887, 152] on div "Saved 1 minute ago" at bounding box center [877, 156] width 116 height 13
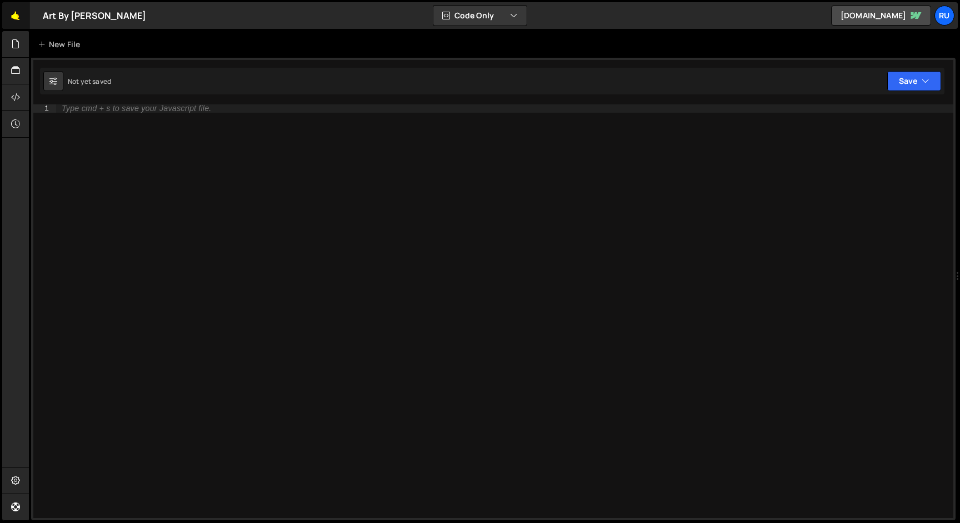
click at [12, 19] on link "🤙" at bounding box center [15, 15] width 27 height 27
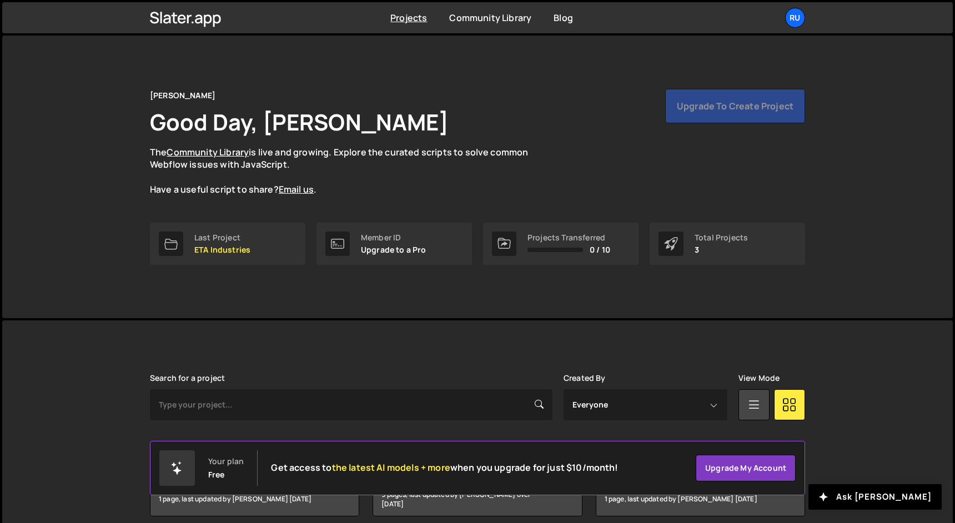
scroll to position [48, 0]
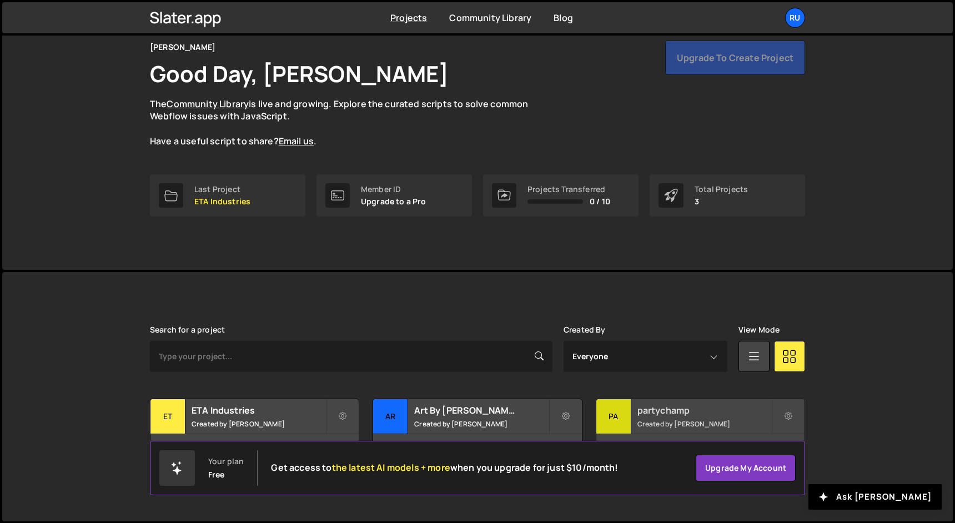
click at [708, 418] on div "partychamp Created by Rune Jensen" at bounding box center [701, 416] width 208 height 34
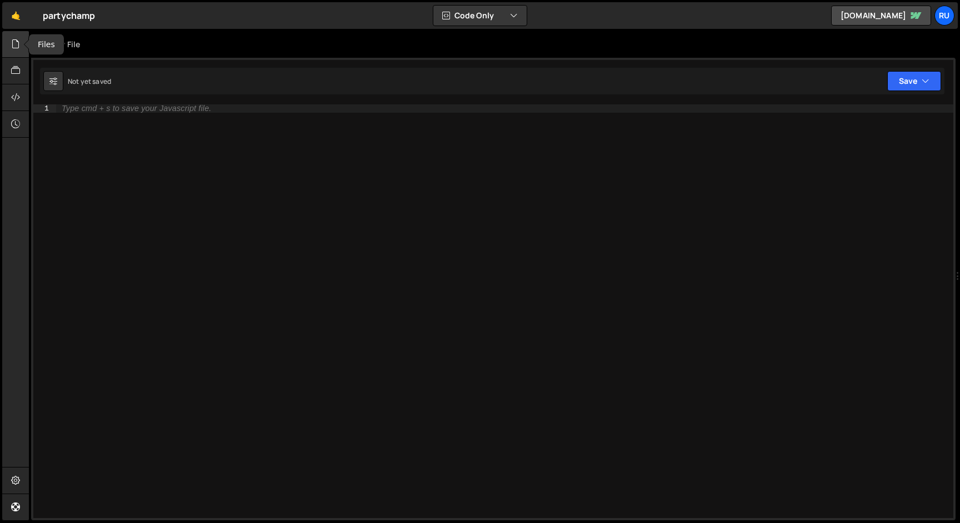
click at [18, 49] on icon at bounding box center [15, 44] width 9 height 12
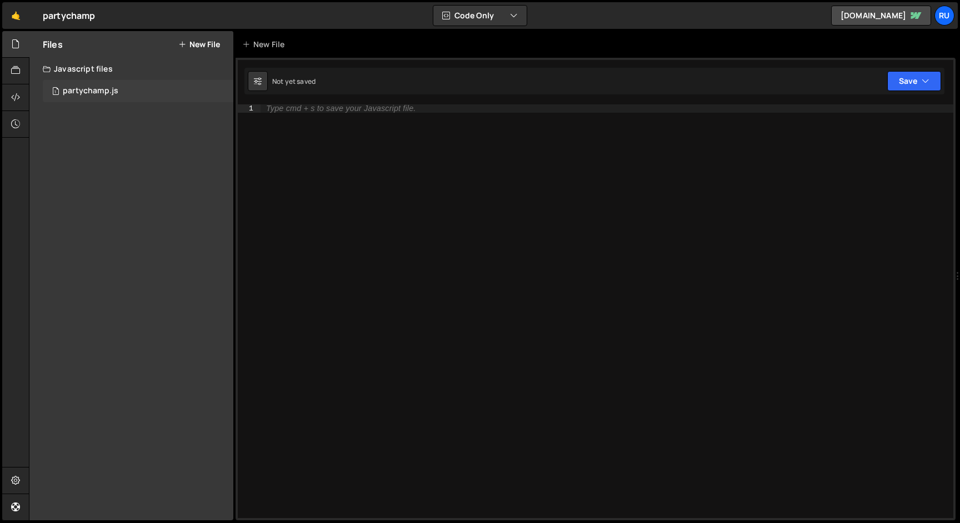
click at [68, 88] on div "partychamp.js" at bounding box center [91, 91] width 56 height 10
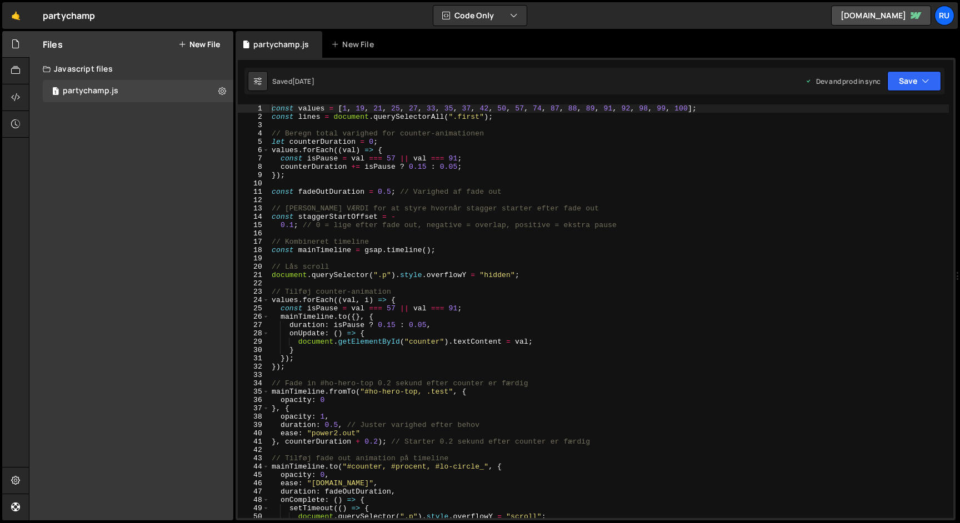
type textarea "const staggerStartOffset = -"
click at [347, 220] on div "const values = [ 1 , 19 , 21 , 25 , 27 , 33 , 35 , 37 , 42 , 50 , 57 , 74 , 87 …" at bounding box center [608, 319] width 679 height 431
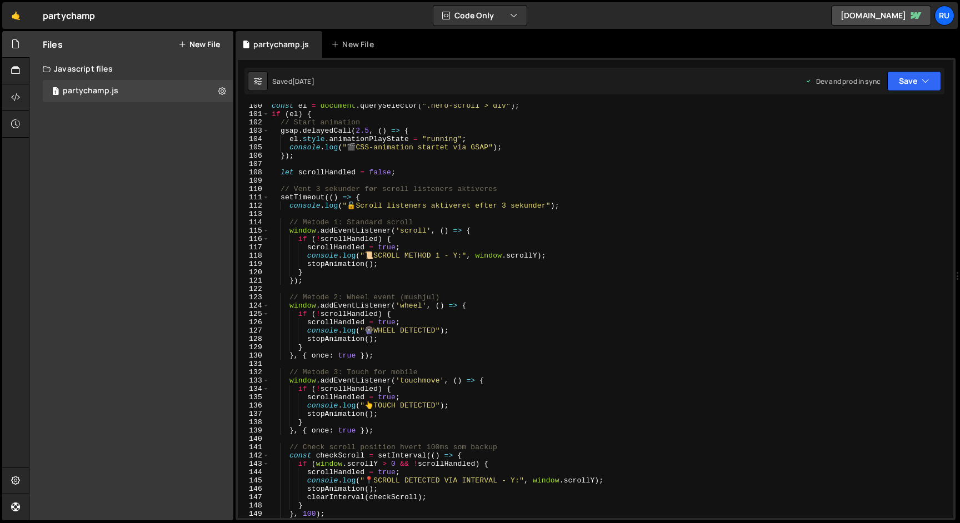
scroll to position [828, 0]
